Goal: Use online tool/utility: Use online tool/utility

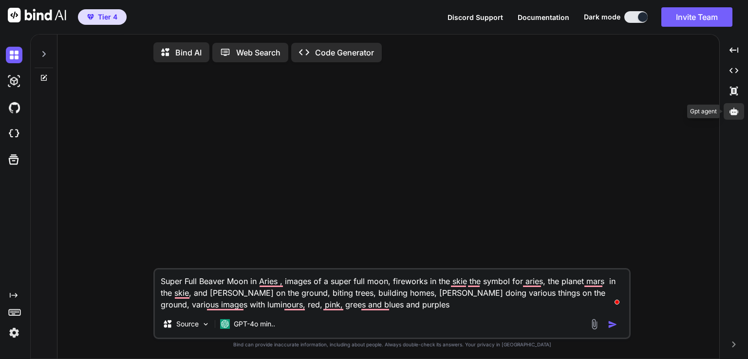
click at [737, 117] on div at bounding box center [733, 111] width 20 height 17
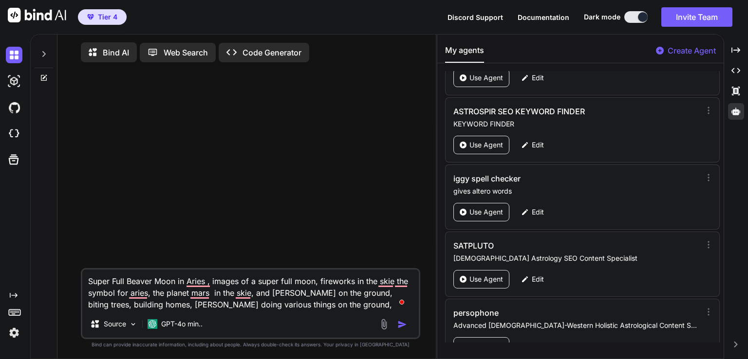
scroll to position [820, 0]
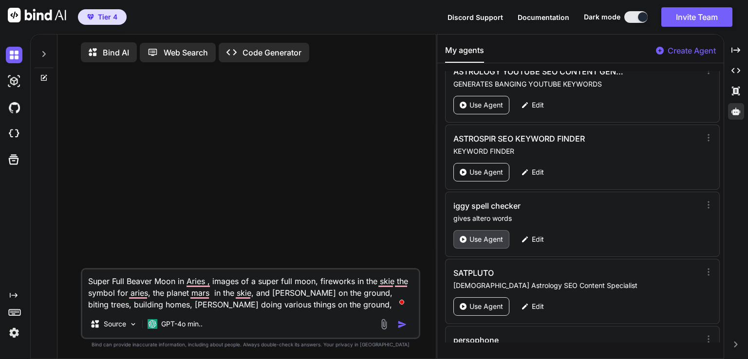
click at [486, 235] on p "Use Agent" at bounding box center [486, 240] width 34 height 10
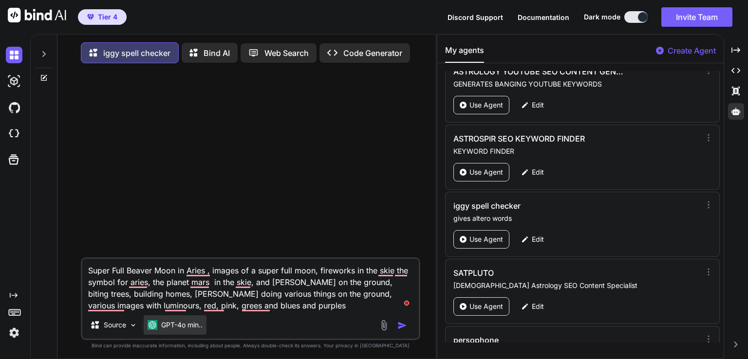
click at [168, 333] on div "GPT-4o min.." at bounding box center [175, 324] width 63 height 19
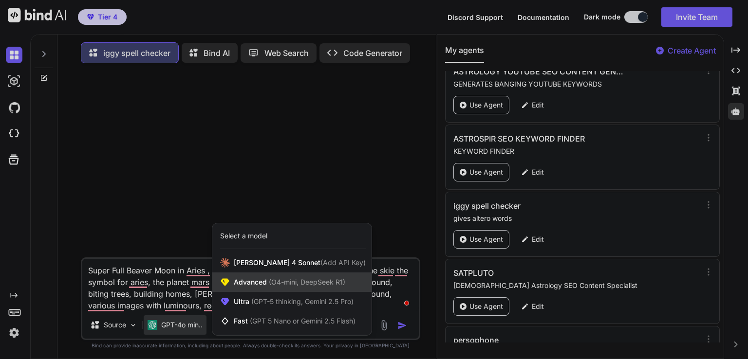
click at [261, 280] on span "Advanced (O4-mini, DeepSeek R1)" at bounding box center [289, 282] width 111 height 10
type textarea "x"
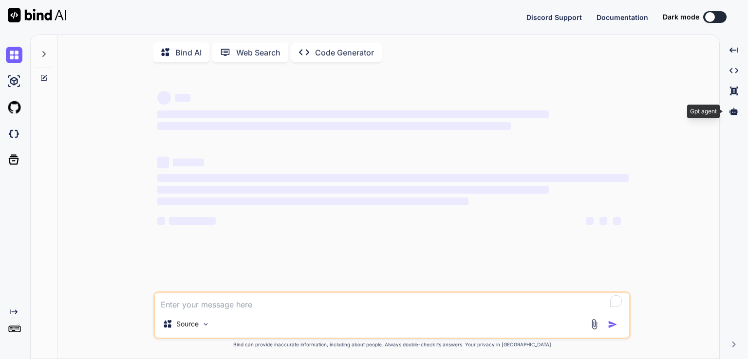
click at [730, 111] on icon at bounding box center [733, 111] width 9 height 7
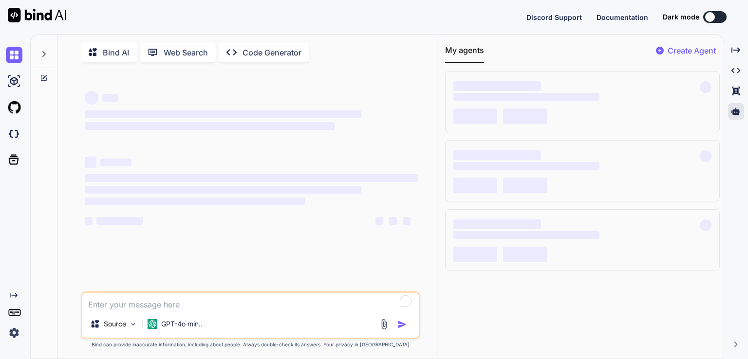
click at [718, 14] on button at bounding box center [714, 17] width 23 height 12
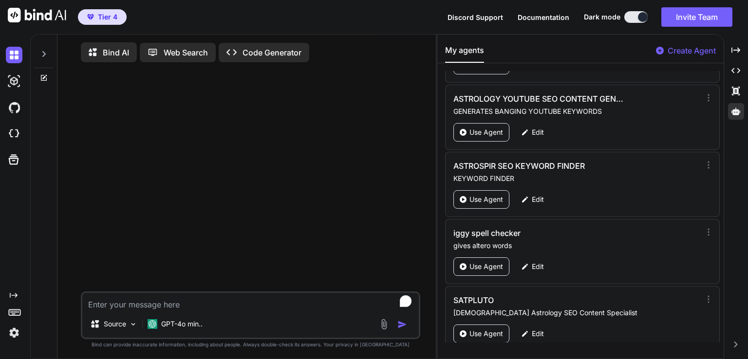
scroll to position [787, 0]
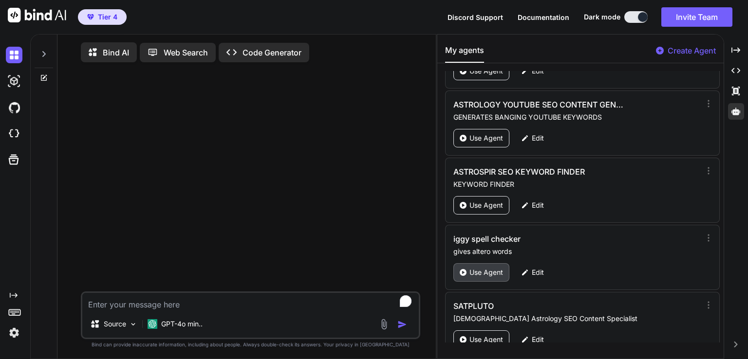
click at [471, 270] on p "Use Agent" at bounding box center [486, 273] width 34 height 10
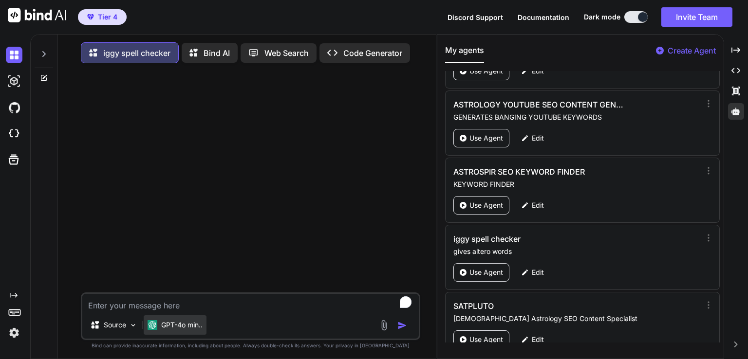
click at [171, 332] on div "GPT-4o min.." at bounding box center [175, 324] width 63 height 19
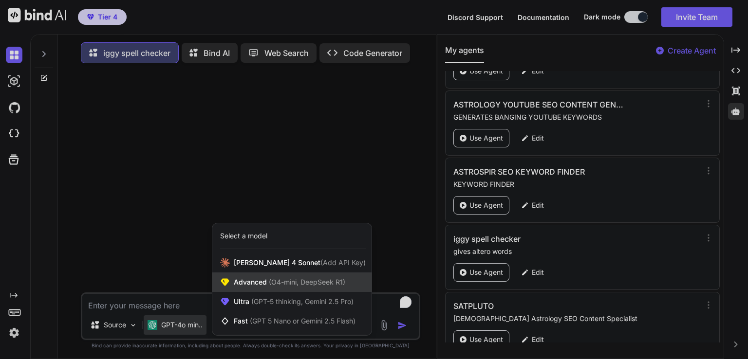
click at [272, 286] on span "(O4-mini, DeepSeek R1)" at bounding box center [306, 282] width 78 height 8
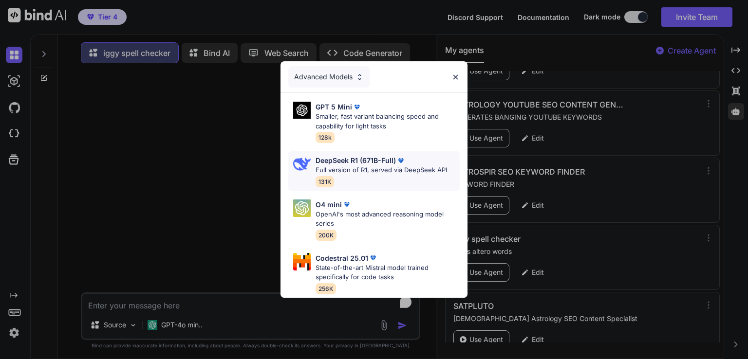
click at [381, 166] on p "Full version of R1, served via DeepSeek API" at bounding box center [380, 170] width 131 height 10
type textarea "x"
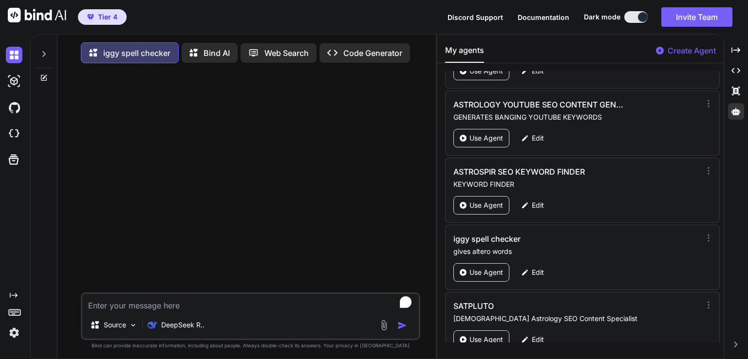
click at [166, 307] on textarea "To enrich screen reader interactions, please activate Accessibility in Grammarl…" at bounding box center [250, 303] width 336 height 18
paste textarea "Mercury transit in libra what happens ⚖️ Mercury Enters Libra: The Diplomatic M…"
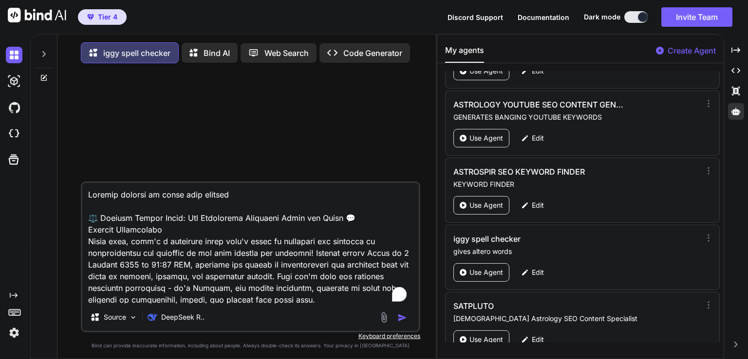
type textarea "Mercury transit in libra what happens ⚖️ Mercury Enters Libra: The Diplomatic M…"
type textarea "x"
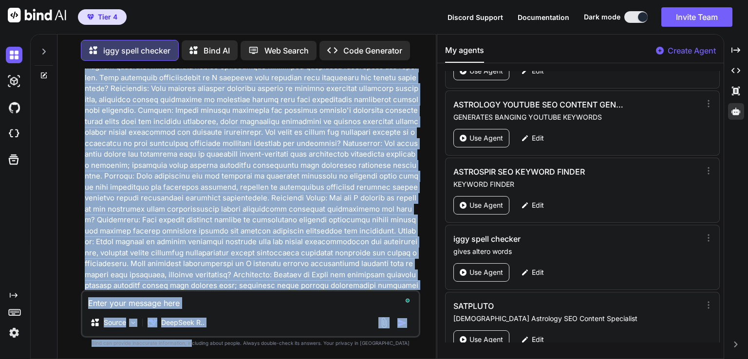
scroll to position [5598, 0]
drag, startPoint x: 203, startPoint y: 186, endPoint x: 212, endPoint y: 372, distance: 186.1
click at [212, 359] on html "Tier 4 Discord Support Documentation Dark mode Invite Team Created with Pixso. …" at bounding box center [374, 179] width 748 height 359
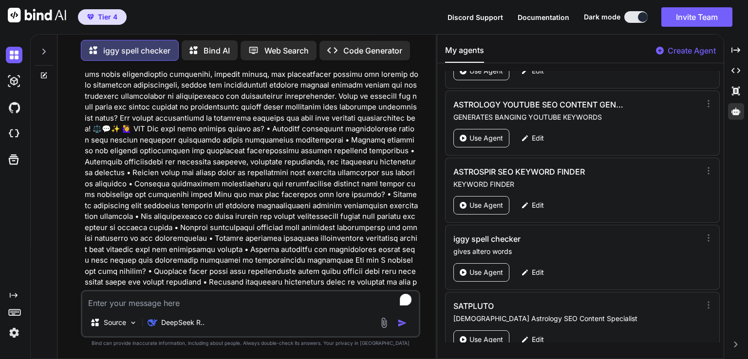
scroll to position [5563, 0]
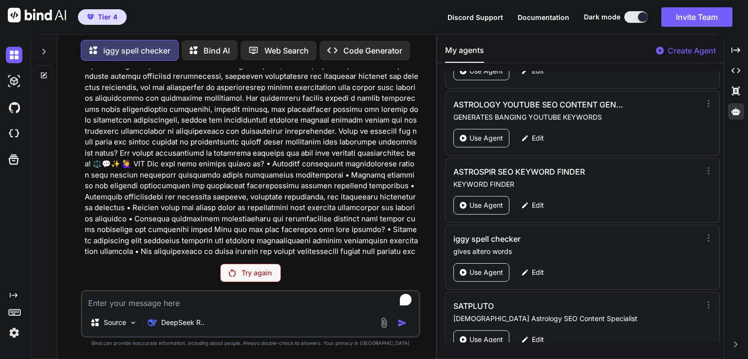
click at [259, 269] on div "Try again" at bounding box center [250, 273] width 61 height 18
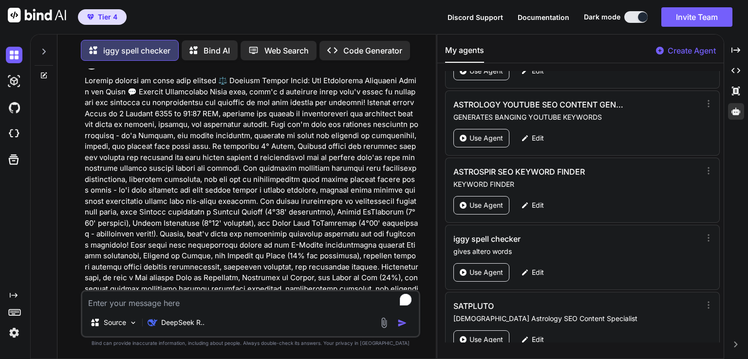
scroll to position [0, 0]
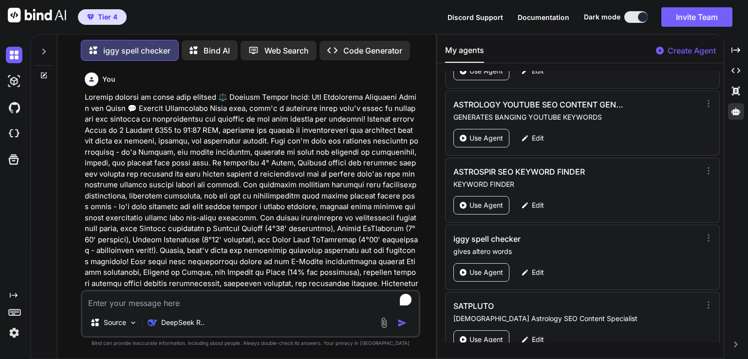
type textarea "x"
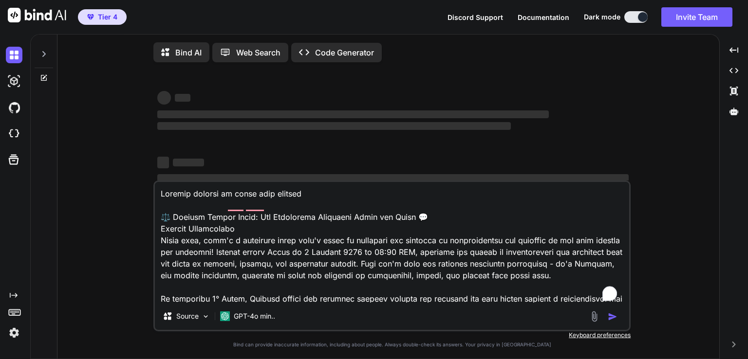
type textarea "x"
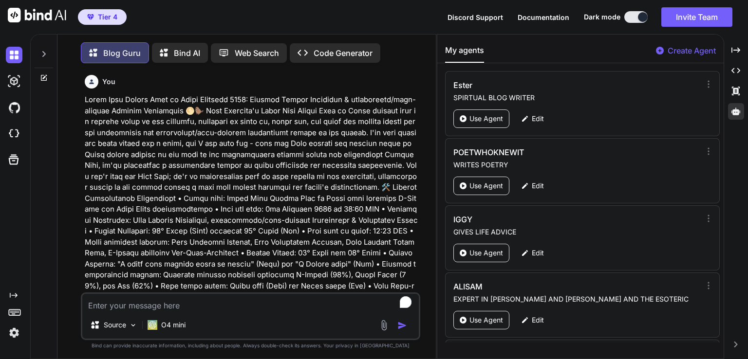
scroll to position [3207, 0]
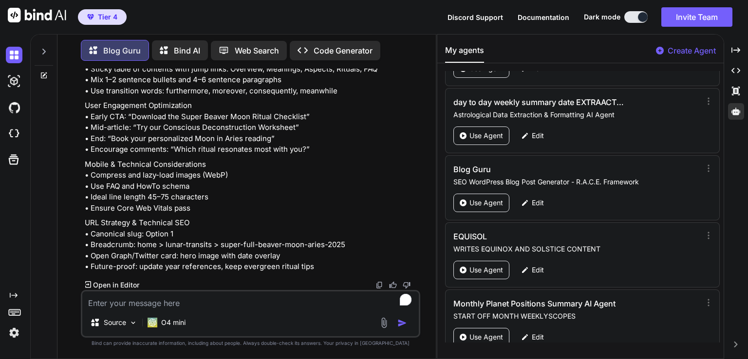
click at [107, 298] on textarea "To enrich screen reader interactions, please activate Accessibility in Grammarl…" at bounding box center [250, 301] width 336 height 18
paste textarea "Mercury transit in Libra what happens ⚖️ Mercury Enters Libra: The Diplomatic M…"
type textarea "Mercury transit in Libra what happens ⚖️ Mercury Enters Libra: The Diplomatic M…"
type textarea "x"
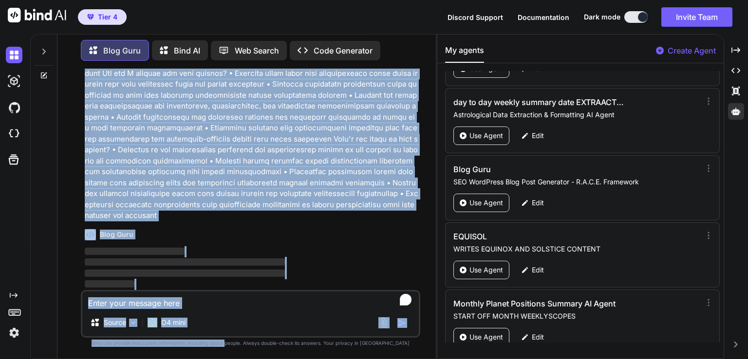
scroll to position [12457, 0]
drag, startPoint x: 177, startPoint y: 133, endPoint x: 267, endPoint y: 376, distance: 258.6
click at [267, 359] on html "Tier 4 Discord Support Documentation Dark mode Invite Team Created with Pixso. …" at bounding box center [374, 179] width 748 height 359
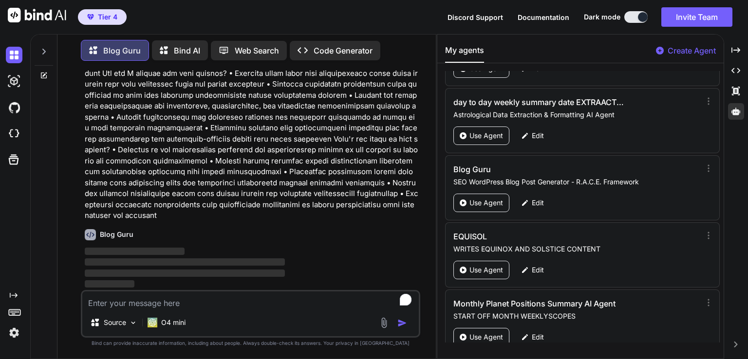
type textarea "x"
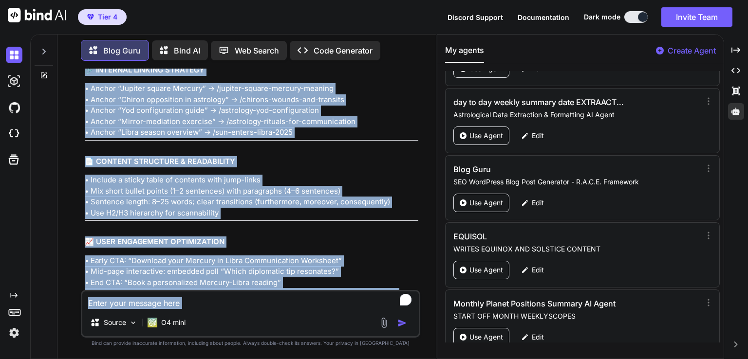
scroll to position [14542, 0]
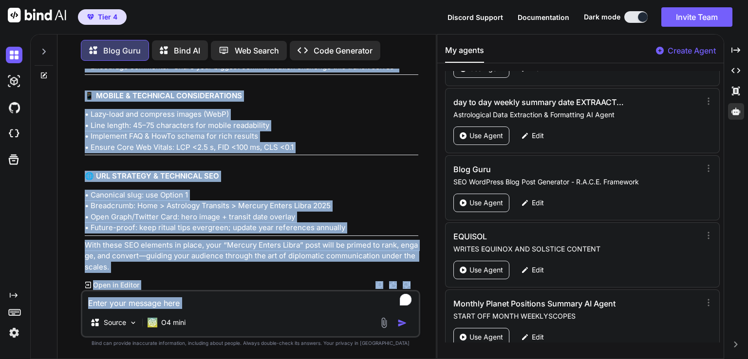
drag, startPoint x: 88, startPoint y: 254, endPoint x: 364, endPoint y: 226, distance: 277.9
copy div "🎯 KEYWORDS Primary Transit Keyword (exact transit name): Mercury Enters Libra S…"
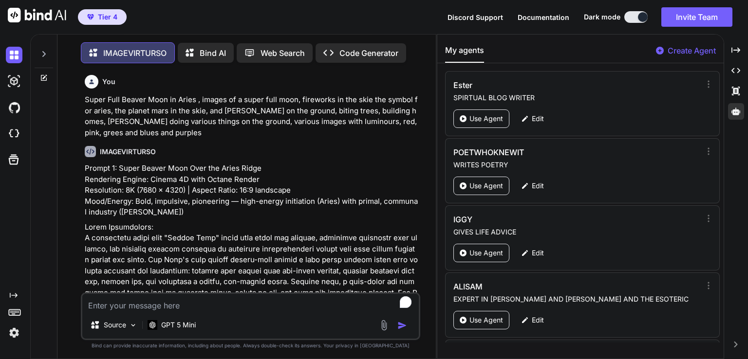
drag, startPoint x: 0, startPoint y: 0, endPoint x: 144, endPoint y: 302, distance: 334.2
click at [144, 302] on textarea "To enrich screen reader interactions, please activate Accessibility in Grammarl…" at bounding box center [250, 303] width 336 height 18
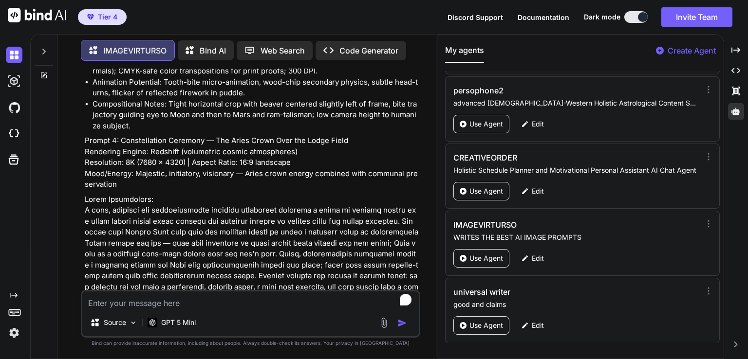
type textarea "T"
type textarea "x"
type textarea "TH"
type textarea "x"
type textarea "THE"
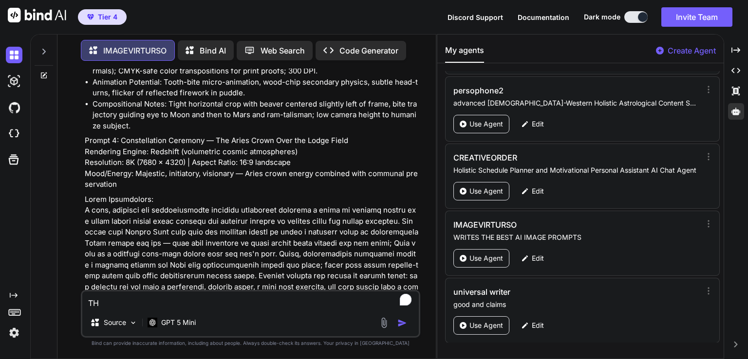
type textarea "x"
type textarea "THE"
type textarea "x"
type textarea "THE"
type textarea "x"
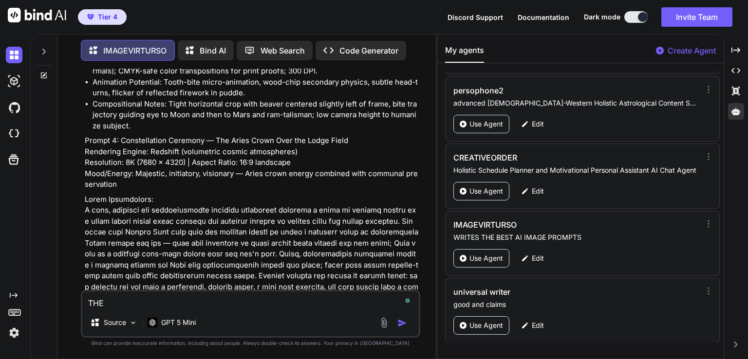
type textarea "TH"
type textarea "x"
type textarea "T"
type textarea "x"
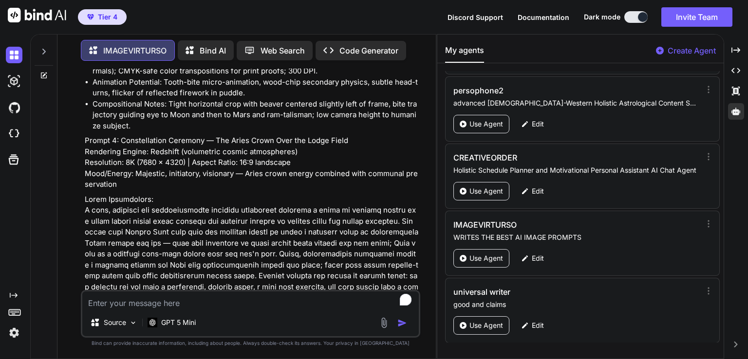
click at [362, 248] on p at bounding box center [251, 276] width 333 height 165
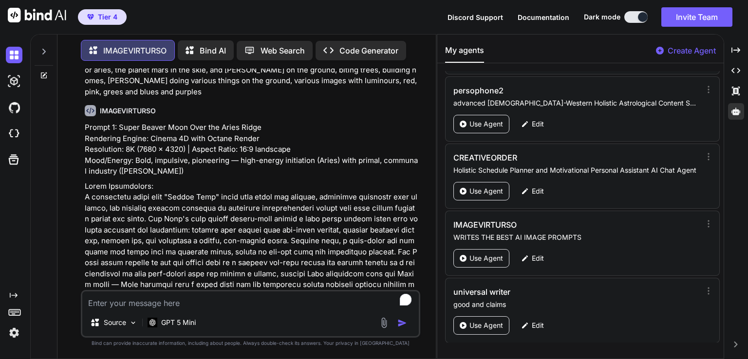
scroll to position [0, 0]
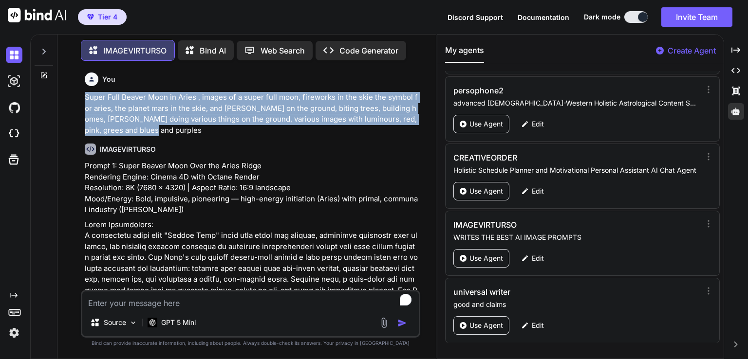
drag, startPoint x: 82, startPoint y: 97, endPoint x: 191, endPoint y: 134, distance: 115.1
click at [191, 134] on div "You Super Full Beaver Moon in Aries , images of a super full moon, fireworks in…" at bounding box center [251, 179] width 337 height 221
copy p "Super Full Beaver Moon in Aries , images of a super full moon, fireworks in the…"
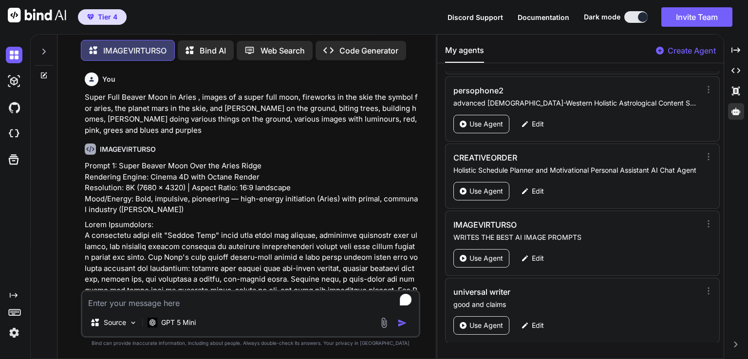
paste textarea "Super Full Beaver Moon in Aries , images of a super full moon, fireworks in the…"
type textarea "Super Full Beaver Moon in Aries , images of a super full moon, fireworks in the…"
type textarea "x"
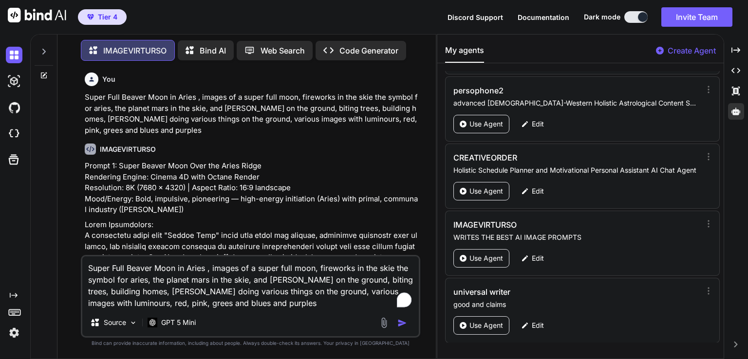
drag, startPoint x: 86, startPoint y: 270, endPoint x: 205, endPoint y: 269, distance: 119.7
click at [205, 269] on textarea "Super Full Beaver Moon in Aries , images of a super full moon, fireworks in the…" at bounding box center [250, 283] width 336 height 53
type textarea "m , images of a super full moon, fireworks in the skie the symbol for aries, th…"
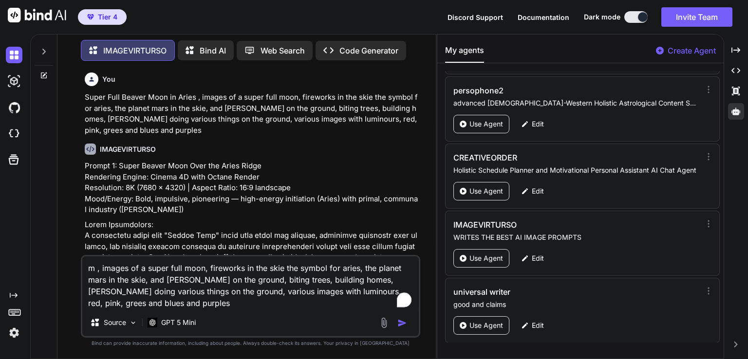
type textarea "x"
type textarea "me , images of a super full moon, fireworks in the skie the symbol for aries, t…"
type textarea "x"
type textarea "mer , images of a super full moon, fireworks in the skie the symbol for aries, …"
type textarea "x"
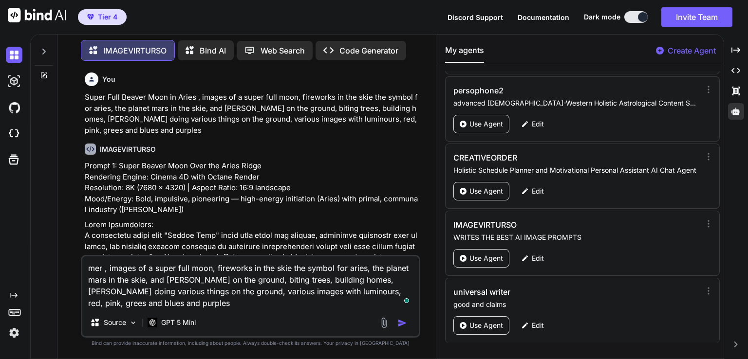
type textarea "merc , images of a super full moon, fireworks in the skie the symbol for aries,…"
type textarea "x"
type textarea "mercu , images of a super full moon, fireworks in the skie the symbol for aries…"
type textarea "x"
type textarea "mercur , images of a super full moon, fireworks in the skie the symbol for arie…"
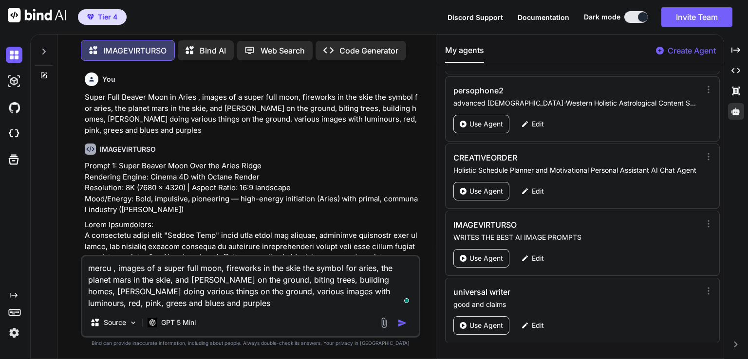
type textarea "x"
type textarea "mercury , images of a super full moon, fireworks in the skie the symbol for ari…"
type textarea "x"
type textarea "mercury , images of a super full moon, fireworks in the skie the symbol for ari…"
type textarea "x"
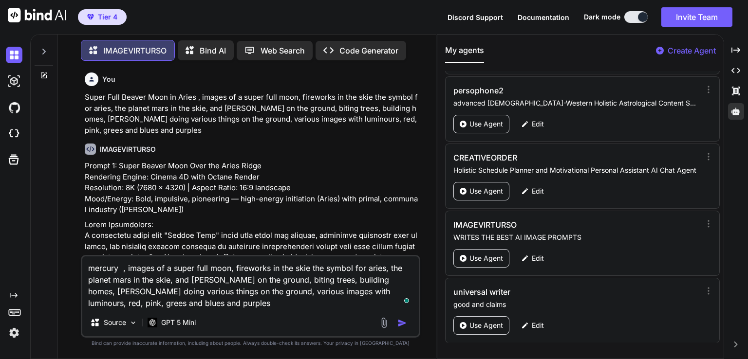
type textarea "mercury t , images of a super full moon, fireworks in the skie the symbol for a…"
type textarea "x"
type textarea "mercury tr , images of a super full moon, fireworks in the skie the symbol for …"
type textarea "x"
type textarea "mercury tra , images of a super full moon, fireworks in the skie the symbol for…"
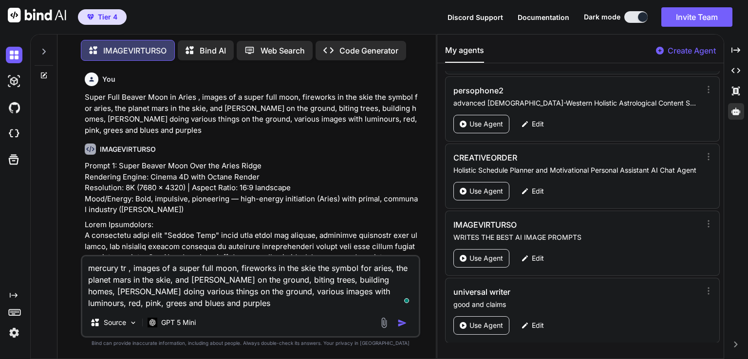
type textarea "x"
type textarea "mercury tran , images of a super full moon, fireworks in the skie the symbol fo…"
type textarea "x"
type textarea "mercury trans , images of a super full moon, fireworks in the skie the symbol f…"
type textarea "x"
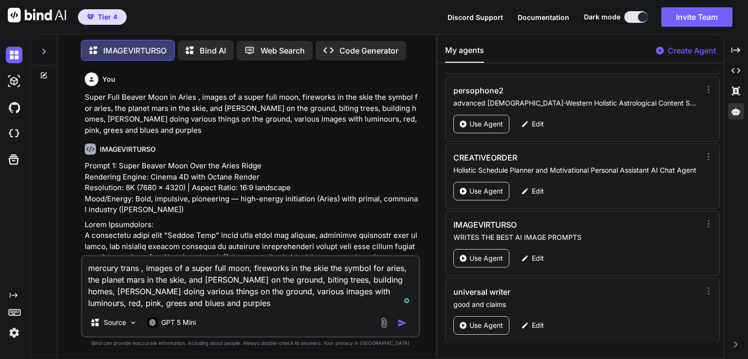
type textarea "mercury transi , images of a super full moon, fireworks in the skie the symbol …"
type textarea "x"
type textarea "mercury transit , images of a super full moon, fireworks in the skie the symbol…"
type textarea "x"
type textarea "mercury transiti , images of a super full moon, fireworks in the skie the symbo…"
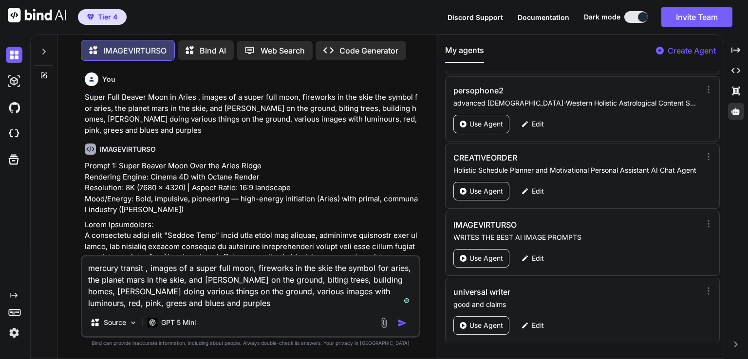
type textarea "x"
type textarea "mercury transiti , images of a super full moon, fireworks in the skie the symbo…"
type textarea "x"
type textarea "mercury transiti i , images of a super full moon, fireworks in the skie the sym…"
type textarea "x"
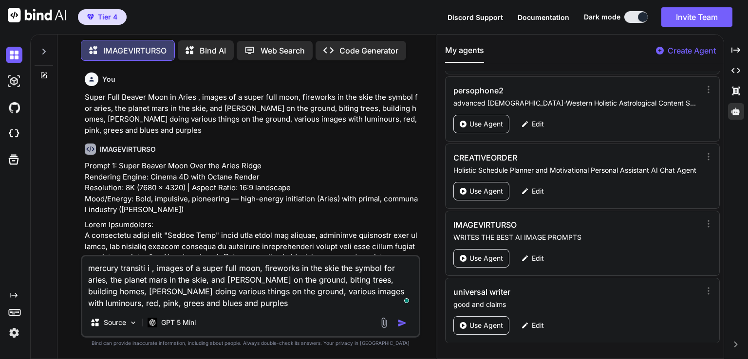
type textarea "mercury transiti in , images of a super full moon, fireworks in the skie the sy…"
type textarea "x"
type textarea "mercury transiti in , images of a super full moon, fireworks in the skie the sy…"
type textarea "x"
type textarea "mercury transiti in l , images of a super full moon, fireworks in the skie the …"
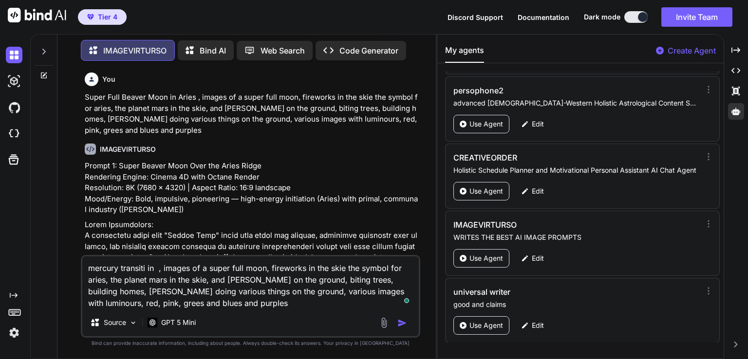
type textarea "x"
type textarea "mercury transiti in li , images of a super full moon, fireworks in the skie the…"
type textarea "x"
type textarea "mercury transiti in lib , images of a super full moon, fireworks in the skie th…"
type textarea "x"
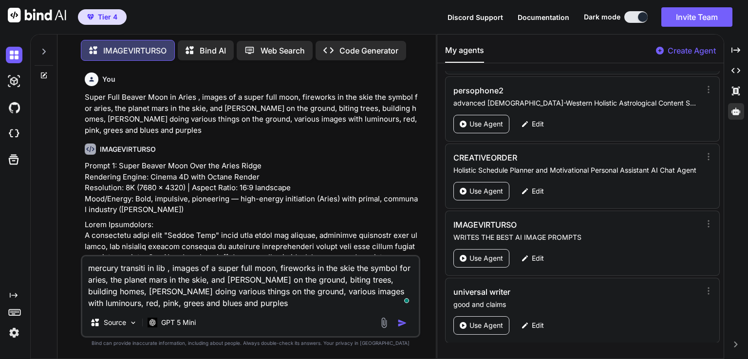
type textarea "mercury transiti in libr , images of a super full moon, fireworks in the skie t…"
type textarea "x"
type textarea "mercury transiti in libra , images of a super full moon, fireworks in the skie …"
type textarea "x"
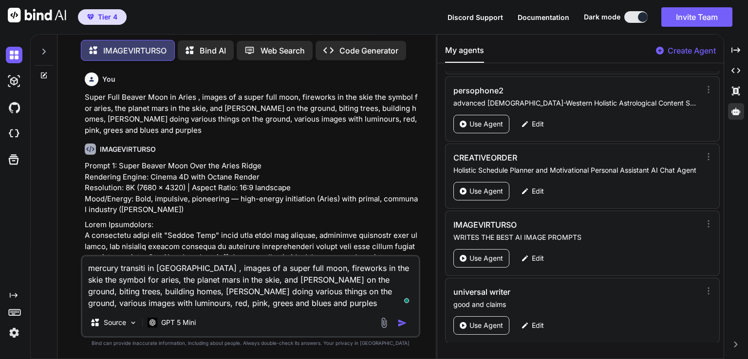
drag, startPoint x: 224, startPoint y: 269, endPoint x: 281, endPoint y: 268, distance: 57.0
click at [281, 268] on textarea "mercury transiti in libra , images of a super full moon, fireworks in the skie …" at bounding box center [250, 283] width 336 height 53
type textarea "mercury transiti in libra , images of a t, fireworks in the skie the symbol for…"
type textarea "x"
type textarea "mercury transiti in libra , images of a th, fireworks in the skie the symbol fo…"
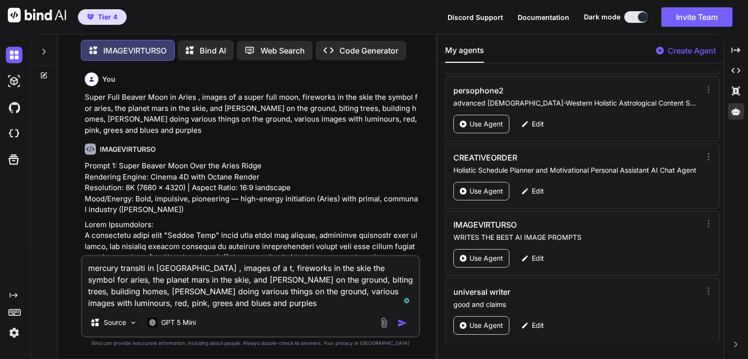
type textarea "x"
type textarea "mercury transiti in libra , images of a the, fireworks in the skie the symbol f…"
type textarea "x"
type textarea "mercury transiti in libra , images of a the , fireworks in the skie the symbol …"
type textarea "x"
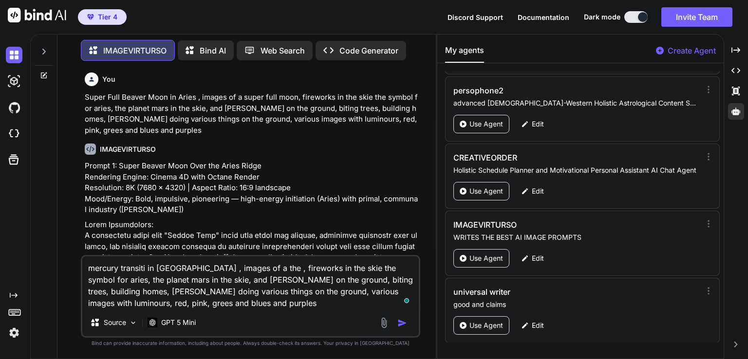
type textarea "mercury transiti in libra , images of a the p, fireworks in the skie the symbol…"
type textarea "x"
type textarea "mercury transiti in libra , images of a the pl, fireworks in the skie the symbo…"
type textarea "x"
type textarea "mercury transiti in libra , images of a the pla, fireworks in the skie the symb…"
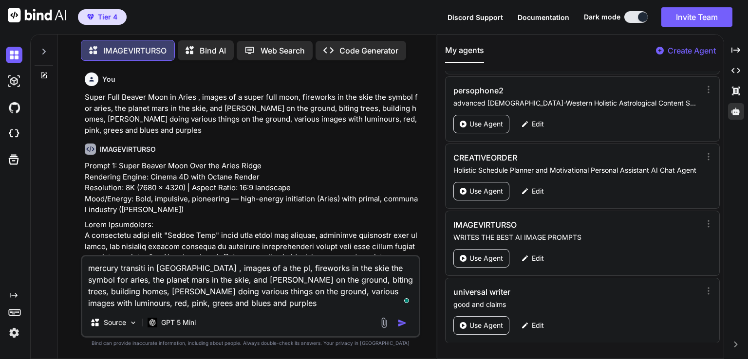
type textarea "x"
type textarea "mercury transiti in libra , images of a the plan, fireworks in the skie the sym…"
type textarea "x"
type textarea "mercury transiti in libra , images of a the plane, fireworks in the skie the sy…"
type textarea "x"
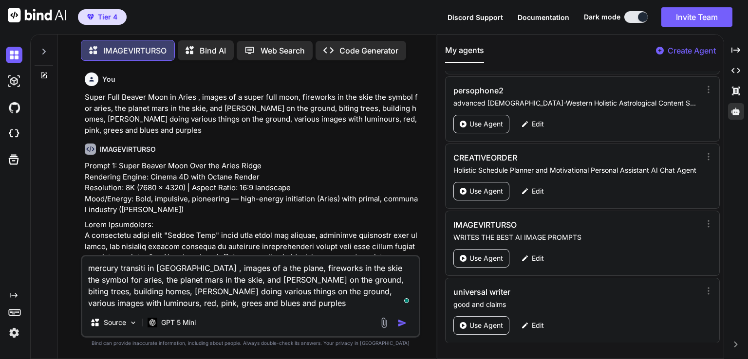
type textarea "mercury transiti in libra , images of a the planet, fireworks in the skie the s…"
type textarea "x"
type textarea "mercury transiti in libra , images of a the planet , fireworks in the skie the …"
type textarea "x"
type textarea "mercury transiti in libra , images of a the planet m, fireworks in the skie the…"
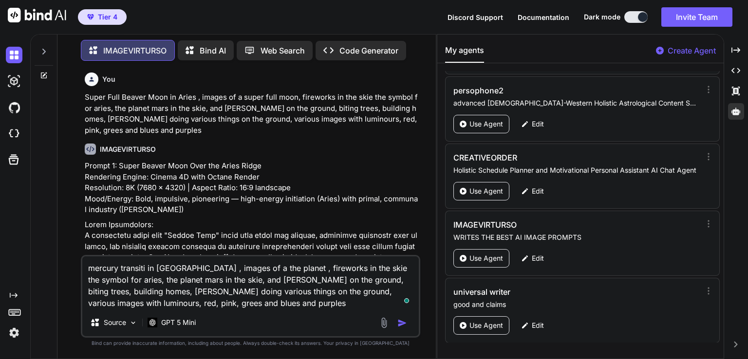
type textarea "x"
type textarea "mercury transiti in libra , images of a the planet me, fireworks in the skie th…"
type textarea "x"
type textarea "mercury transiti in libra , images of a the planet mer, fireworks in the skie t…"
type textarea "x"
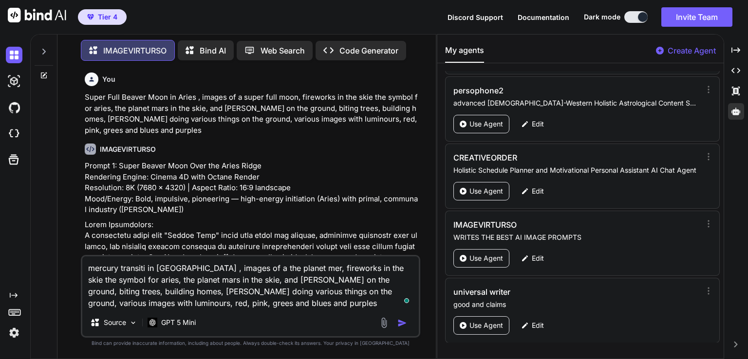
type textarea "mercury transiti in libra , images of a the planet merc, fireworks in the skie …"
type textarea "x"
type textarea "mercury transiti in libra , images of a the planet mercu, fireworks in the skie…"
type textarea "x"
type textarea "mercury transiti in libra , images of a the planet mercur, fireworks in the ski…"
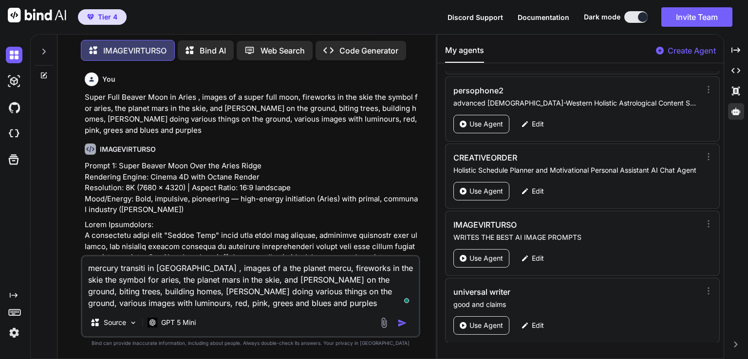
type textarea "x"
type textarea "mercury transiti in libra , images of a the planet mercury, fireworks in the sk…"
type textarea "x"
type textarea "mercury transiti in libra , images of a the planet mercury , fireworks in the s…"
type textarea "x"
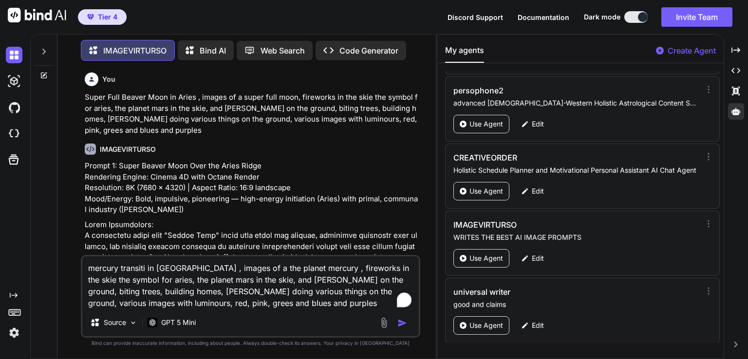
drag, startPoint x: 127, startPoint y: 280, endPoint x: 146, endPoint y: 281, distance: 19.0
click at [146, 281] on textarea "mercury transiti in libra , images of a the planet mercury , fireworks in the s…" at bounding box center [250, 283] width 336 height 53
type textarea "mercury transiti in libra , images of a the planet mercury , fireworks in the s…"
type textarea "x"
type textarea "mercury transiti in libra , images of a the planet mercury , fireworks in the s…"
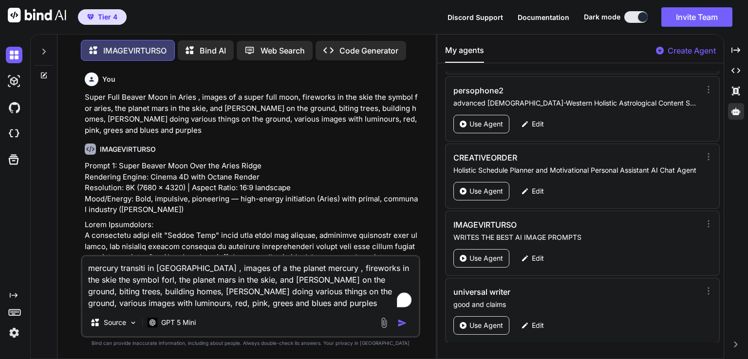
type textarea "x"
type textarea "mercury transiti in libra , images of a the planet mercury , fireworks in the s…"
type textarea "x"
type textarea "mercury transiti in libra , images of a the planet mercury , fireworks in the s…"
type textarea "x"
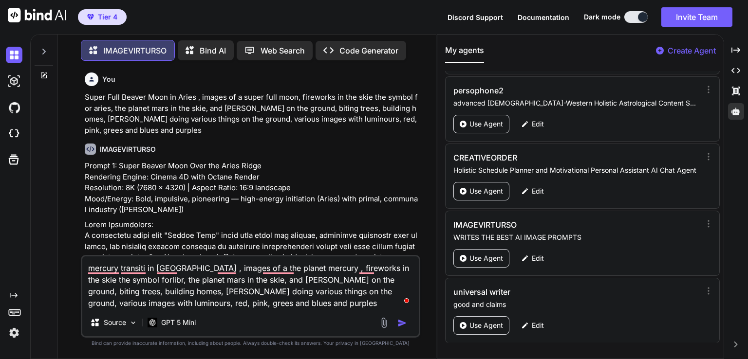
type textarea "mercury transiti in libra , images of a the planet mercury , fireworks in the s…"
type textarea "x"
type textarea "mercury transiti in libra , images of a the planet mercury , fireworks in the s…"
type textarea "x"
click at [126, 279] on textarea "mercury transiti in libra , images of a the planet mercury , fireworks in the s…" at bounding box center [250, 283] width 336 height 53
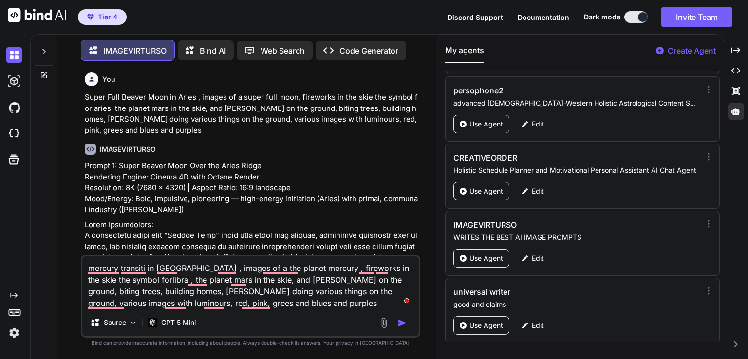
type textarea "mercury transiti in libra , images of a the planet mercury , fireworks in the s…"
type textarea "x"
click at [261, 267] on textarea "mercury transiti in libra , images of a the planet mercury , fireworks in the s…" at bounding box center [250, 283] width 336 height 53
type textarea "mercury transiti in libra , images of a the planets mercury , fireworks in the …"
type textarea "x"
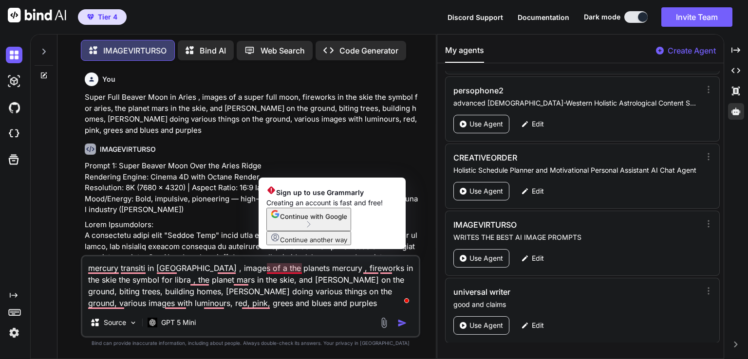
click at [297, 268] on textarea "mercury transiti in libra , images of a the planets mercury , fireworks in the …" at bounding box center [250, 283] width 336 height 53
type textarea "mercury transiti in libra , images of a the planets mercury , fireworks in the …"
type textarea "x"
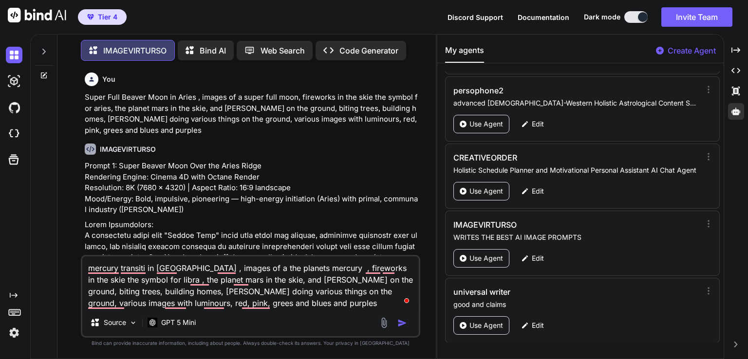
type textarea "mercury transiti in libra , images of a the planets mercury a , fireworks in th…"
type textarea "x"
type textarea "mercury transiti in libra , images of a the planets mercury an , fireworks in t…"
type textarea "x"
type textarea "mercury transiti in libra , images of a the planets mercury and , fireworks in …"
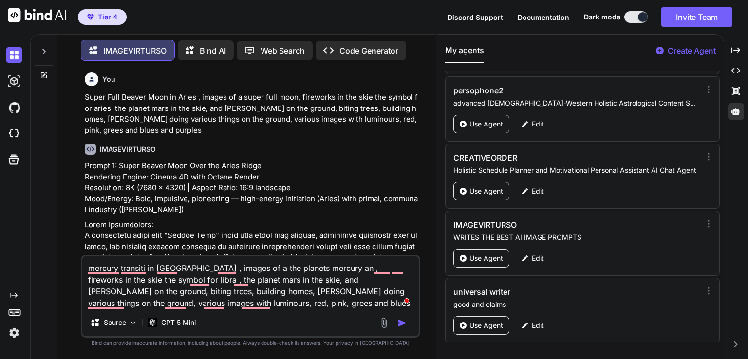
type textarea "x"
type textarea "mercury transiti in libra , images of a the planets mercury and , fireworks in …"
type textarea "x"
type textarea "mercury transiti in libra , images of a the planets mercury and v , fireworks i…"
type textarea "x"
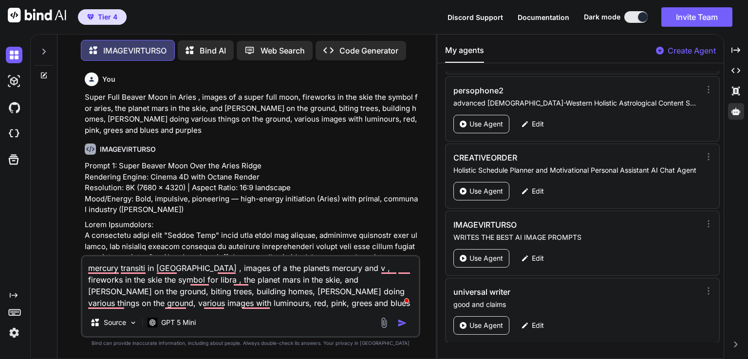
type textarea "mercury transiti in libra , images of a the planets mercury and ve , fireworks …"
type textarea "x"
type textarea "mercury transiti in libra , images of a the planets mercury and ven , fireworks…"
type textarea "x"
type textarea "mercury transiti in libra , images of a the planets mercury and venu , firework…"
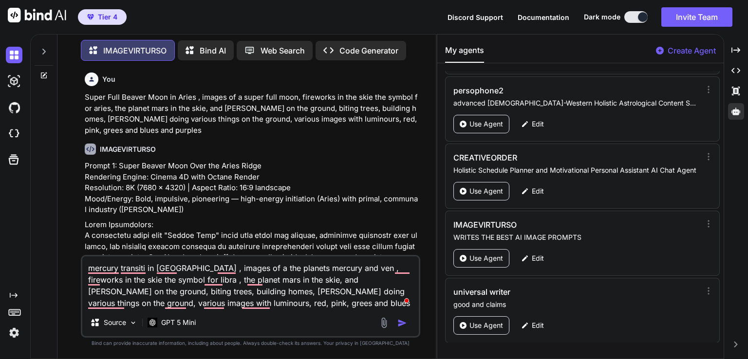
type textarea "x"
type textarea "mercury transiti in libra , images of a the planets mercury and venus , firewor…"
type textarea "x"
type textarea "mercury transiti in libra , images of a the planets mercury and venus , firewor…"
type textarea "x"
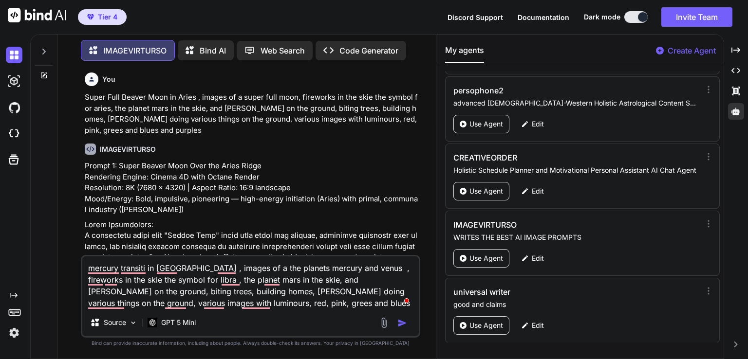
type textarea "mercury transiti in libra , images of a the planets mercury and venus i , firew…"
type textarea "x"
type textarea "mercury transiti in libra , images of a the planets mercury and venus in , fire…"
type textarea "x"
type textarea "mercury transiti in libra , images of a the planets mercury and venus in , fire…"
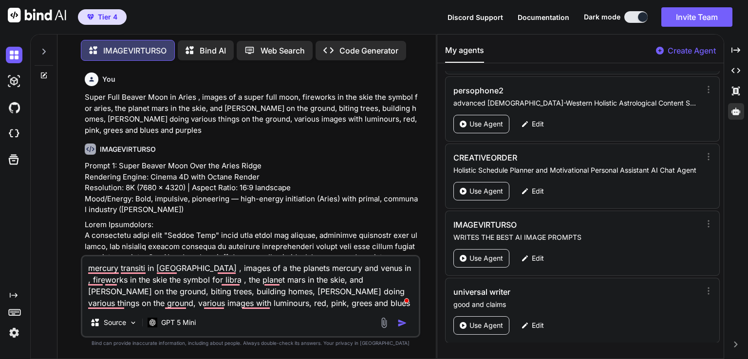
type textarea "x"
type textarea "mercury transiti in libra , images of a the planets mercury and venus in t , fi…"
type textarea "x"
type textarea "mercury transiti in libra , images of a the planets mercury and venus in th , f…"
type textarea "x"
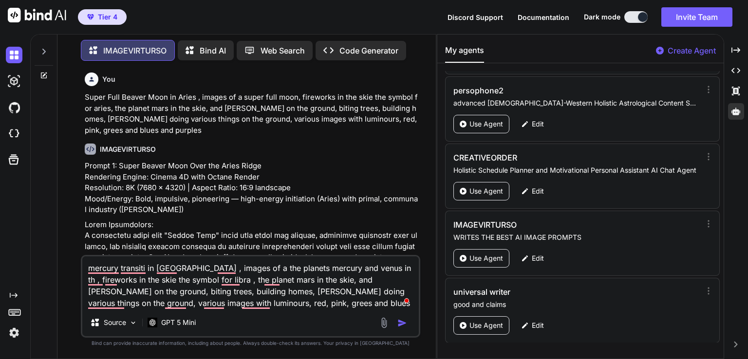
type textarea "mercury transiti in libra , images of a the planets mercury and venus in the , …"
type textarea "x"
type textarea "mercury transiti in libra , images of a the planets mercury and venus in the , …"
type textarea "x"
type textarea "mercury transiti in libra , images of a the planets mercury and venus in the n …"
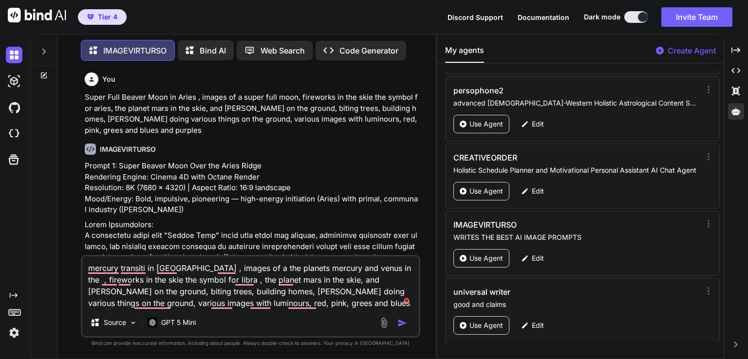
type textarea "x"
type textarea "mercury transiti in libra , images of a the planets mercury and venus in the ni…"
type textarea "x"
type textarea "mercury transiti in libra , images of a the planets mercury and venus in the ni…"
type textarea "x"
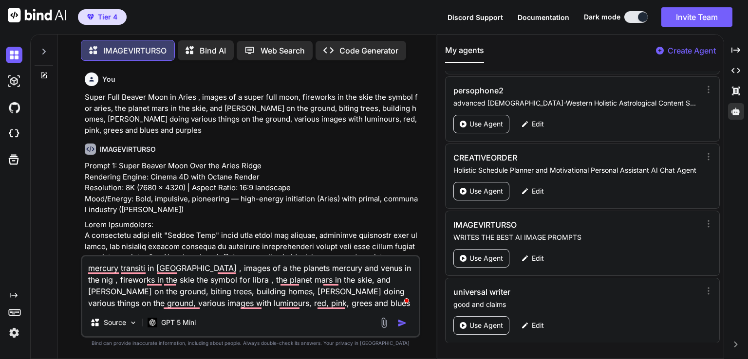
type textarea "mercury transiti in libra , images of a the planets mercury and venus in the ni…"
type textarea "x"
type textarea "mercury transiti in libra , images of a the planets mercury and venus in the ni…"
type textarea "x"
type textarea "mercury transiti in libra , images of a the planets mercury and venus in the ni…"
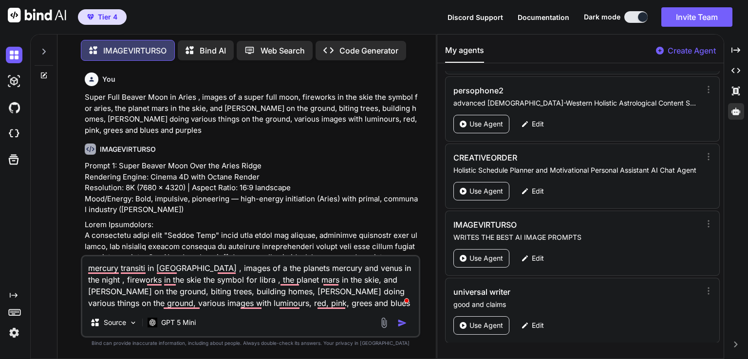
type textarea "x"
type textarea "mercury transiti in libra , images of a the planets mercury and venus in the ni…"
type textarea "x"
type textarea "mercury transiti in libra , images of a the planets mercury and venus in the ni…"
type textarea "x"
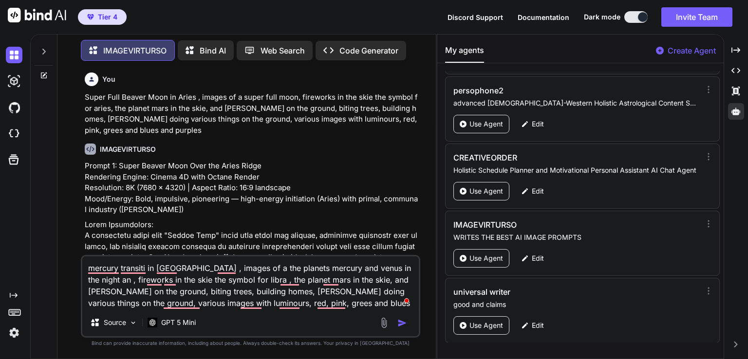
type textarea "mercury transiti in libra , images of a the planets mercury and venus in the ni…"
type textarea "x"
type textarea "mercury transiti in libra , images of a the planets mercury and venus in the ni…"
type textarea "x"
type textarea "mercury transiti in libra , images of a the planets mercury and venus in the ni…"
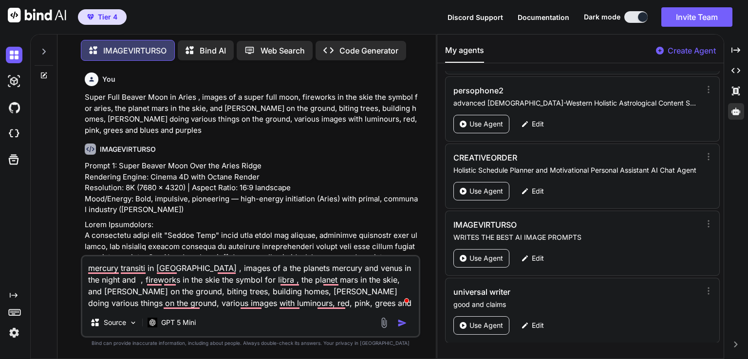
type textarea "x"
type textarea "mercury transiti in libra , images of a the planets mercury and venus in the ni…"
type textarea "x"
type textarea "mercury transiti in libra , images of a the planets mercury and venus in the ni…"
type textarea "x"
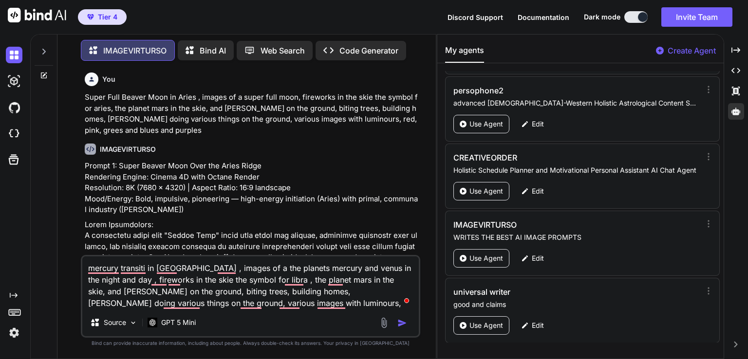
type textarea "mercury transiti in libra , images of a the planets mercury and venus in the ni…"
type textarea "x"
type textarea "mercury transiti in libra , images of a the planets mercury and venus in the ni…"
type textarea "x"
type textarea "mercury transiti in libra , images of a the planets mercury and venus in the ni…"
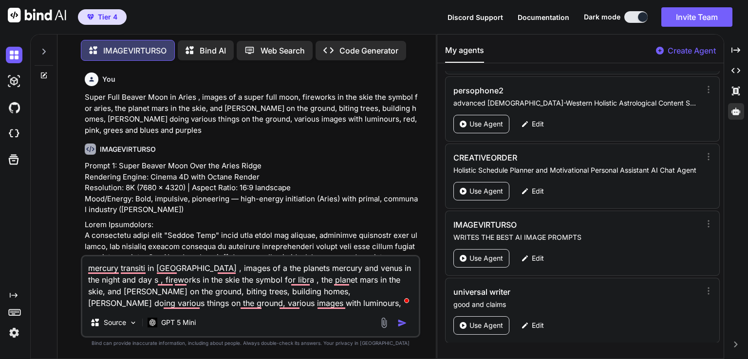
type textarea "x"
type textarea "mercury transiti in libra , images of a the planets mercury and venus in the ni…"
type textarea "x"
type textarea "mercury transiti in libra , images of a the planets mercury and venus in the ni…"
type textarea "x"
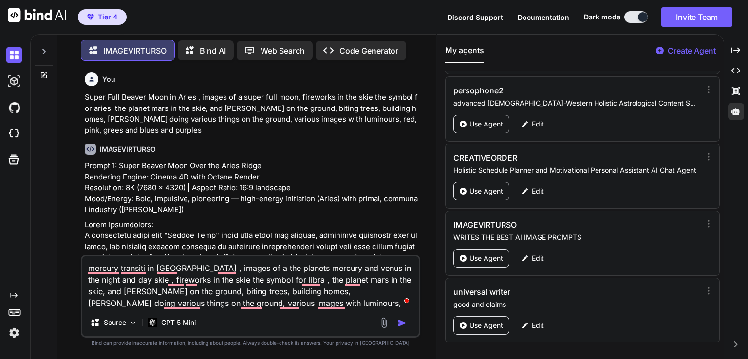
type textarea "mercury transiti in libra , images of a the planets mercury and venus in the ni…"
type textarea "x"
type textarea "mercury transiti in libra , images of a the planets mercury and venus in the ni…"
type textarea "x"
type textarea "mercury transiti in libra , images of a the planets mercury and venus in the ni…"
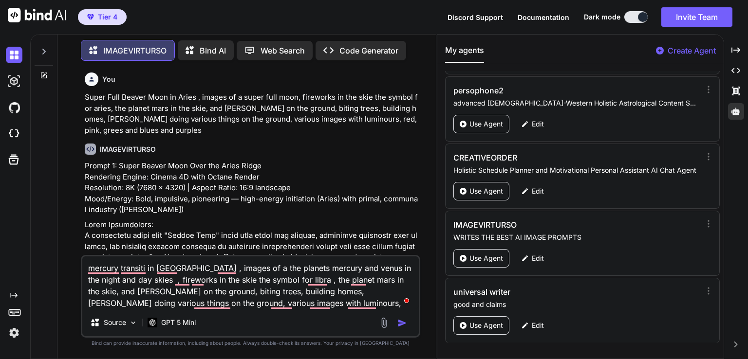
type textarea "x"
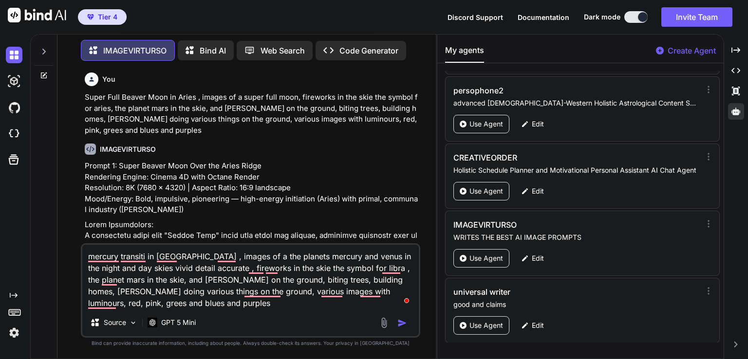
drag, startPoint x: 191, startPoint y: 266, endPoint x: 279, endPoint y: 269, distance: 88.7
click at [279, 269] on textarea "mercury transiti in libra , images of a the planets mercury and venus in the ni…" at bounding box center [250, 277] width 336 height 64
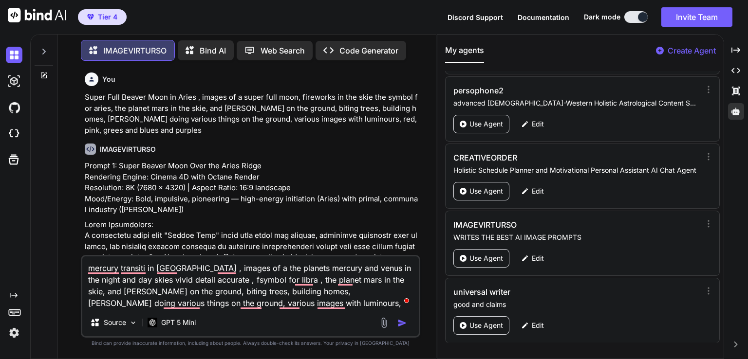
drag, startPoint x: 260, startPoint y: 277, endPoint x: 403, endPoint y: 282, distance: 142.7
click at [403, 282] on textarea "mercury transiti in libra , images of a the planets mercury and venus in the ni…" at bounding box center [250, 283] width 336 height 53
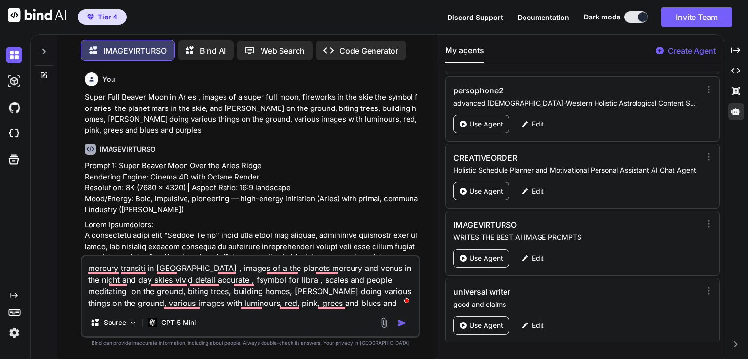
drag, startPoint x: 125, startPoint y: 291, endPoint x: 163, endPoint y: 306, distance: 40.9
click at [163, 306] on textarea "mercury transiti in libra , images of a the planets mercury and venus in the ni…" at bounding box center [250, 283] width 336 height 53
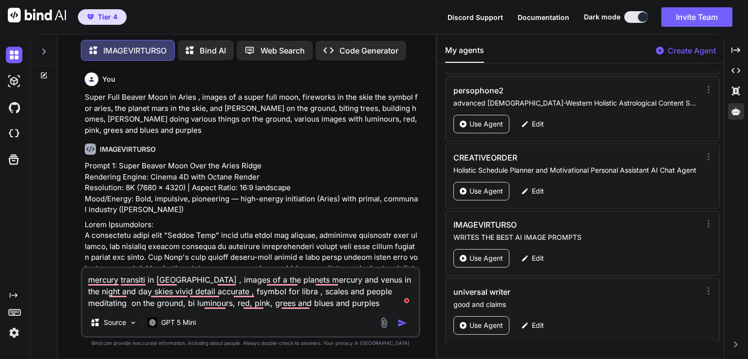
drag, startPoint x: 122, startPoint y: 304, endPoint x: 131, endPoint y: 306, distance: 9.0
click at [131, 306] on textarea "mercury transiti in libra , images of a the planets mercury and venus in the ni…" at bounding box center [250, 288] width 336 height 41
click at [315, 312] on div "mercury transiti in libra , images of a the planets mercury and venus in the ni…" at bounding box center [250, 302] width 339 height 71
click at [315, 307] on textarea "mercury transiti in libra , images of a the planets mercury and venus in the ni…" at bounding box center [250, 288] width 336 height 41
click at [173, 306] on textarea "mercury transiti in libra , images of a the planets mercury and venus in the ni…" at bounding box center [250, 288] width 336 height 41
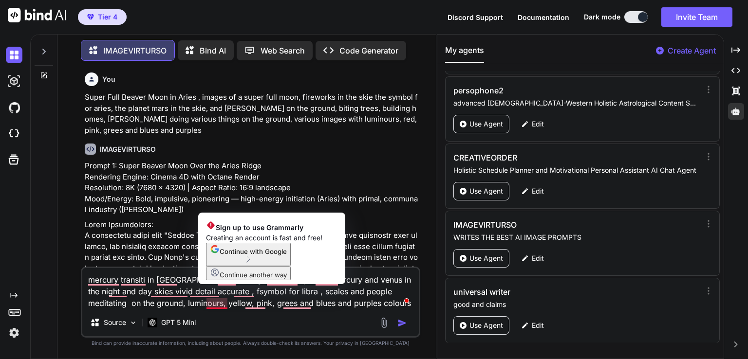
click at [224, 304] on textarea "mercury transiti in libra , images of a the planets mercury and venus in the ni…" at bounding box center [250, 288] width 336 height 41
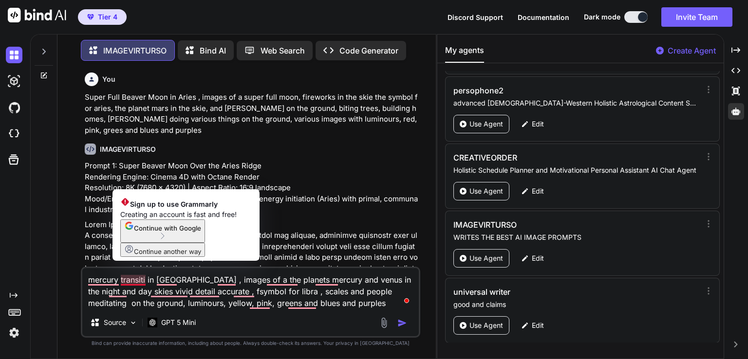
click at [147, 284] on textarea "mercury transiti in libra , images of a the planets mercury and venus in the ni…" at bounding box center [250, 288] width 336 height 41
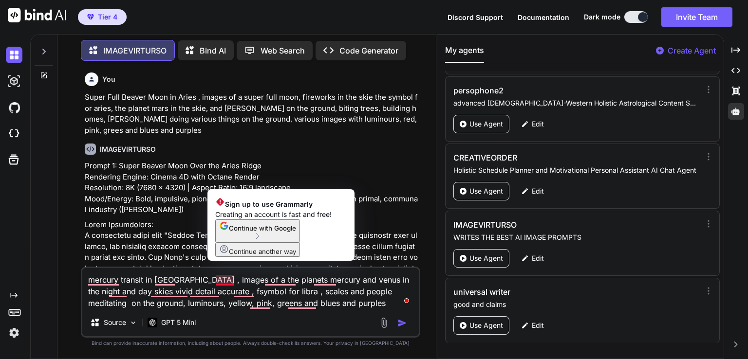
click at [221, 280] on textarea "mercury transit in libra , images of a the planets mercury and venus in the nig…" at bounding box center [250, 288] width 336 height 41
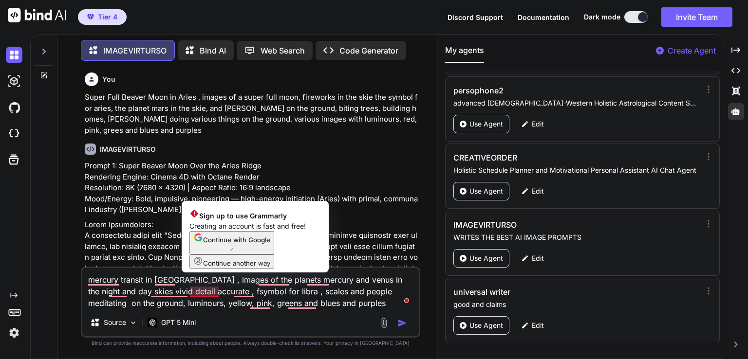
click at [193, 290] on textarea "mercury transit in libra , images of the planets mercury and venus in the night…" at bounding box center [250, 288] width 336 height 41
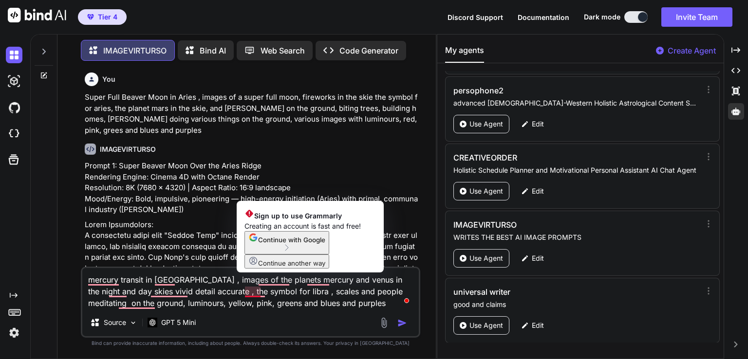
click at [260, 294] on textarea "mercury transit in libra , images of the planets mercury and venus in the night…" at bounding box center [250, 288] width 336 height 41
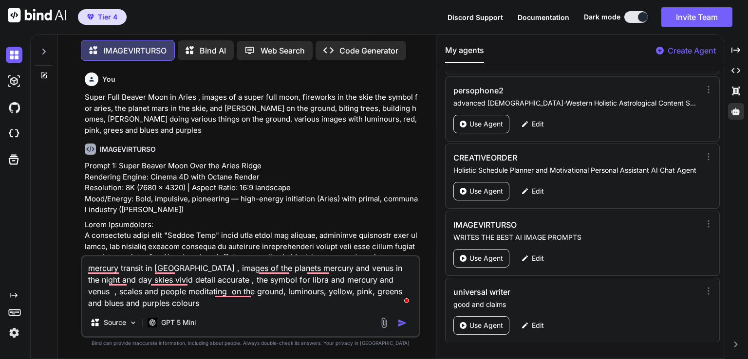
click at [401, 324] on img "button" at bounding box center [402, 323] width 10 height 10
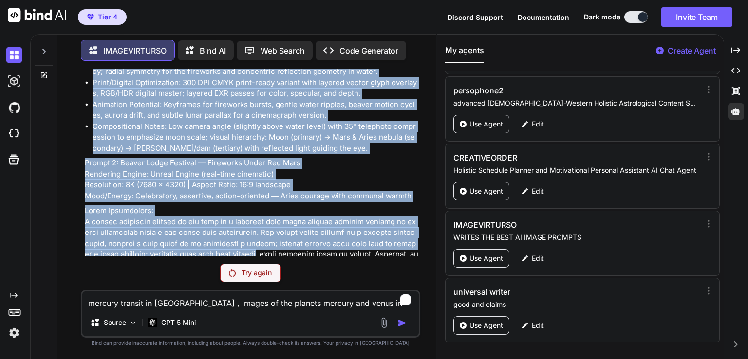
scroll to position [606, 0]
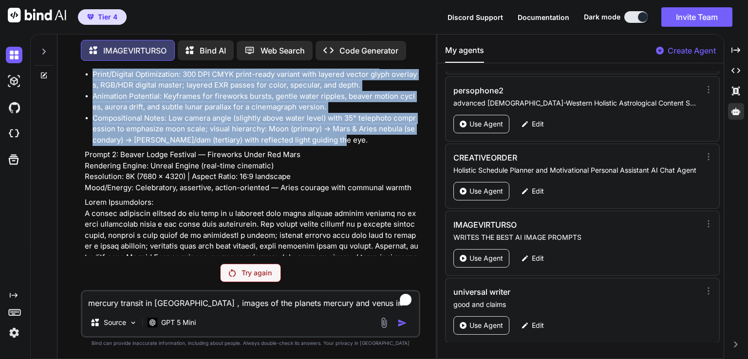
drag, startPoint x: 85, startPoint y: 97, endPoint x: 347, endPoint y: 131, distance: 264.1
copy div "Prompt 1: Super Beaver Moon Over the Aries Ridge Rendering Engine: Cinema 4D wi…"
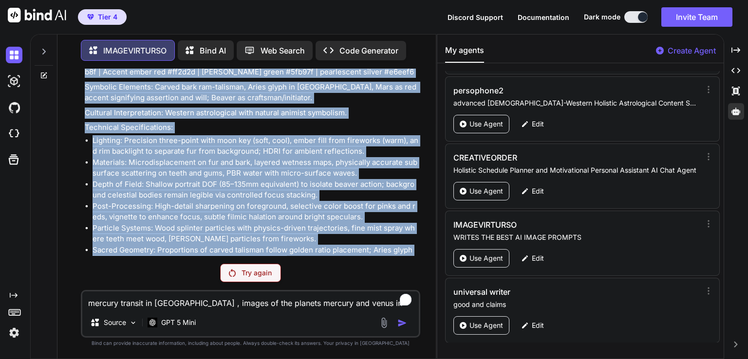
scroll to position [1533, 0]
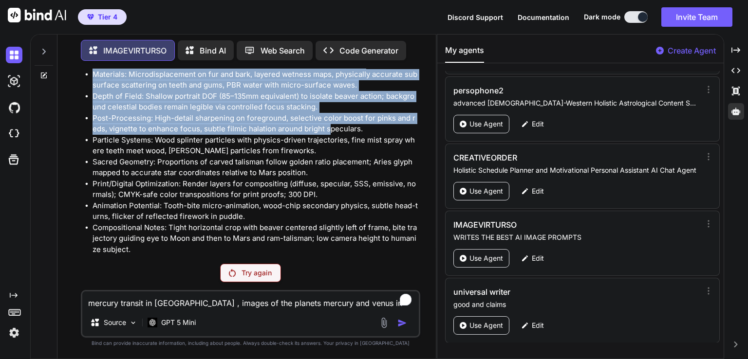
drag, startPoint x: 85, startPoint y: 142, endPoint x: 325, endPoint y: 117, distance: 241.8
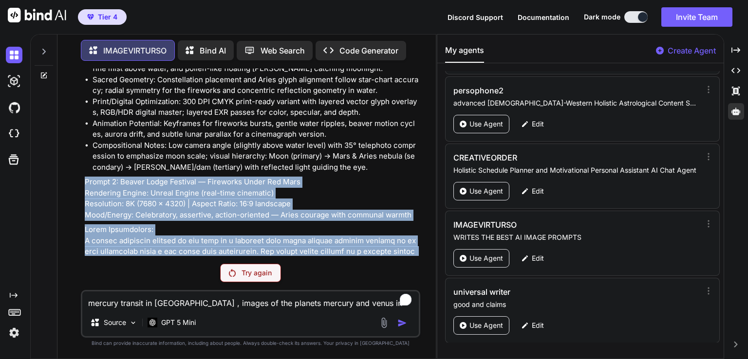
scroll to position [559, 0]
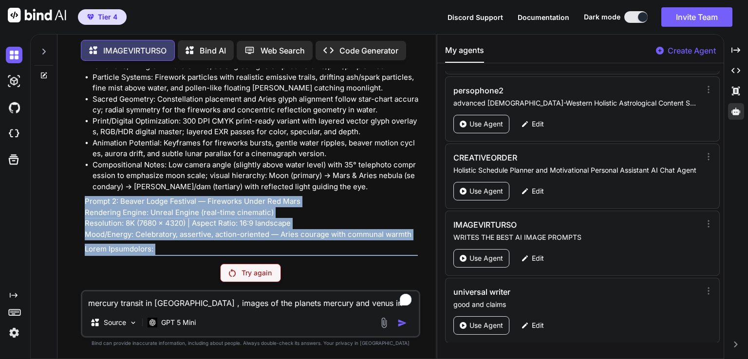
click at [133, 196] on p "Prompt 2: Beaver Lodge Festival — Fireworks Under Red Mars Rendering Engine: Un…" at bounding box center [251, 218] width 333 height 44
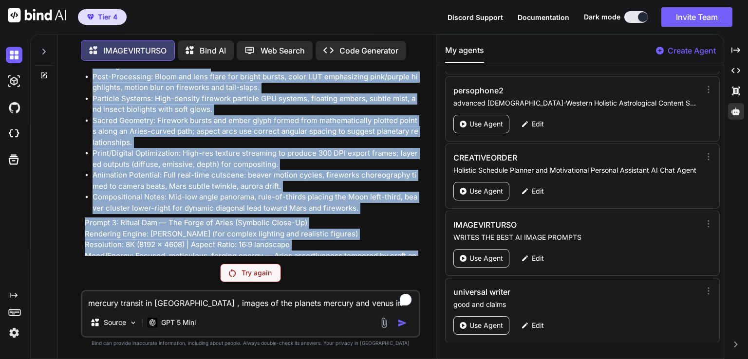
scroll to position [1121, 0]
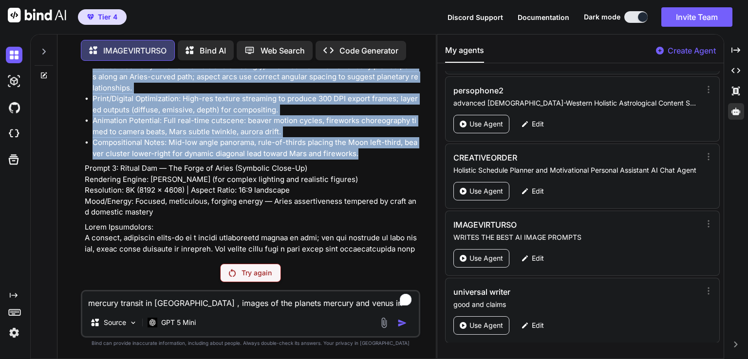
drag, startPoint x: 84, startPoint y: 187, endPoint x: 392, endPoint y: 147, distance: 310.8
click at [392, 147] on div "Prompt 1: Super Beaver Moon Over the Aries Ridge Rendering Engine: Cinema 4D wi…" at bounding box center [251, 153] width 333 height 2228
copy div "Prompt 2: Beaver Lodge Festival — Fireworks Under Red Mars Rendering Engine: Un…"
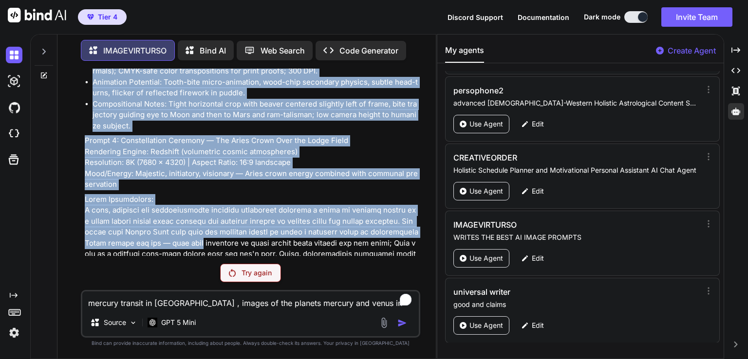
scroll to position [1659, 0]
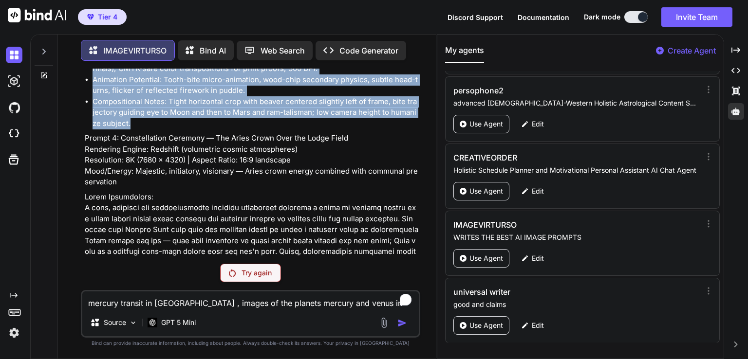
drag, startPoint x: 86, startPoint y: 157, endPoint x: 271, endPoint y: 113, distance: 189.6
copy div "Prompt 3: Ritual Dam — The Forge of Aries (Symbolic Close-Up) Rendering Engine:…"
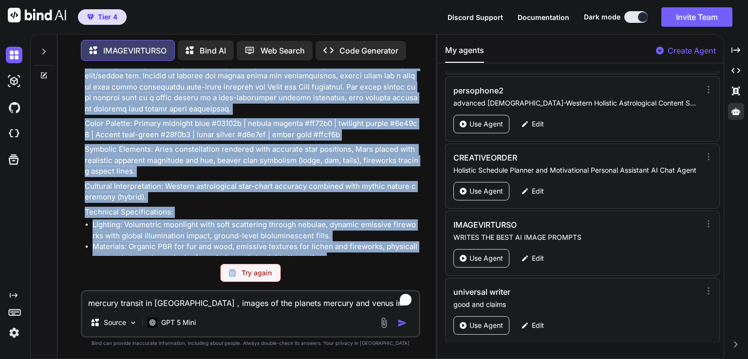
scroll to position [2194, 0]
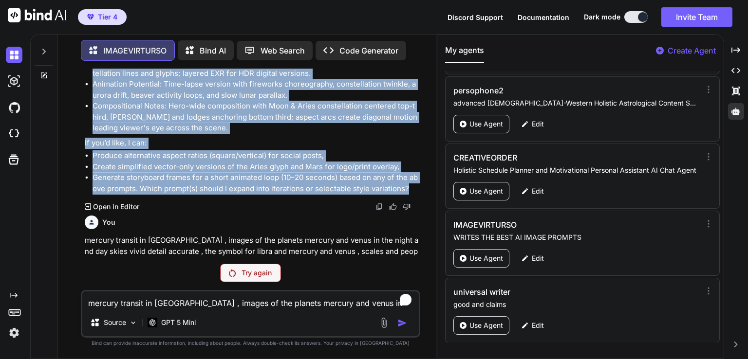
drag, startPoint x: 86, startPoint y: 126, endPoint x: 426, endPoint y: 172, distance: 343.9
click at [426, 172] on div "You Super Full Beaver Moon in Aries , images of a super full moon, fireworks in…" at bounding box center [250, 214] width 370 height 290
copy div "Prompt 4: Constellation Ceremony — The Aries Crown Over the Lodge Field Renderi…"
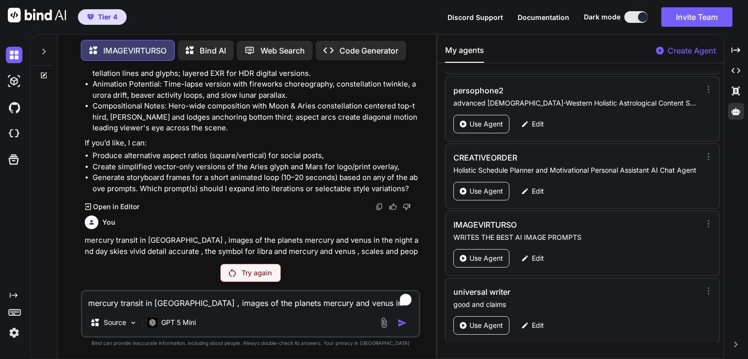
click at [204, 235] on p "mercury transit in libra , images of the planets mercury and venus in the night…" at bounding box center [251, 251] width 333 height 33
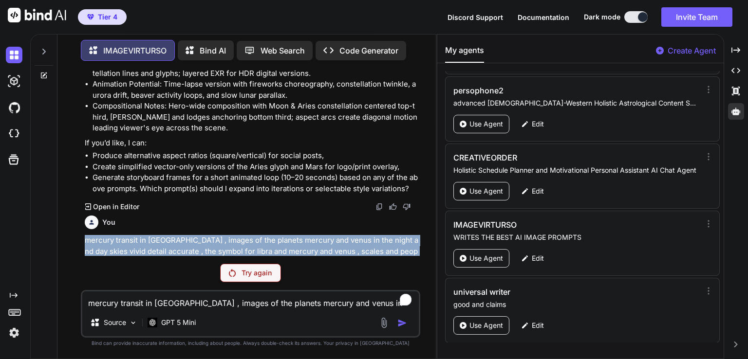
drag, startPoint x: 87, startPoint y: 231, endPoint x: 349, endPoint y: 252, distance: 262.7
click at [349, 252] on p "mercury transit in libra , images of the planets mercury and venus in the night…" at bounding box center [251, 251] width 333 height 33
copy p "mercury transit in libra , images of the planets mercury and venus in the night…"
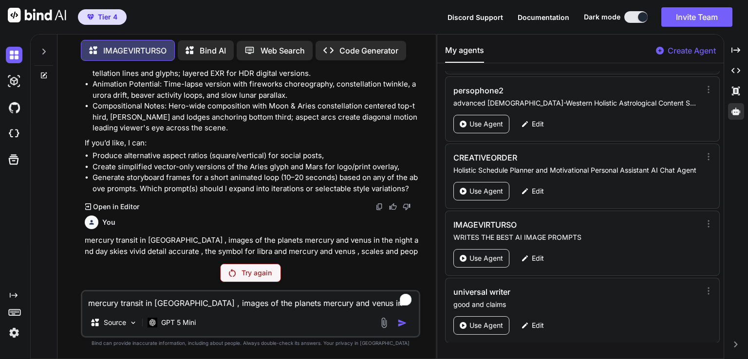
click at [44, 72] on icon at bounding box center [44, 76] width 8 height 8
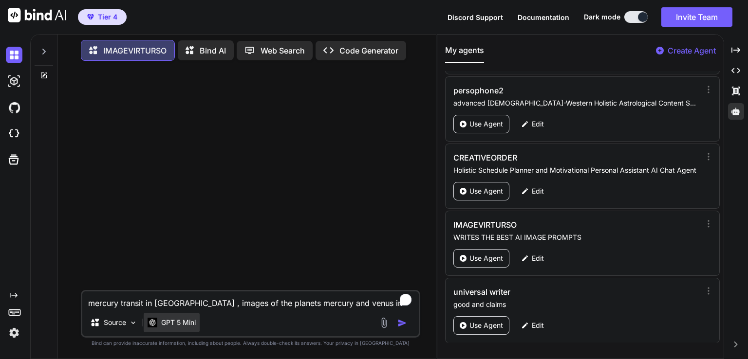
click at [167, 328] on div "GPT 5 Mini" at bounding box center [172, 322] width 56 height 19
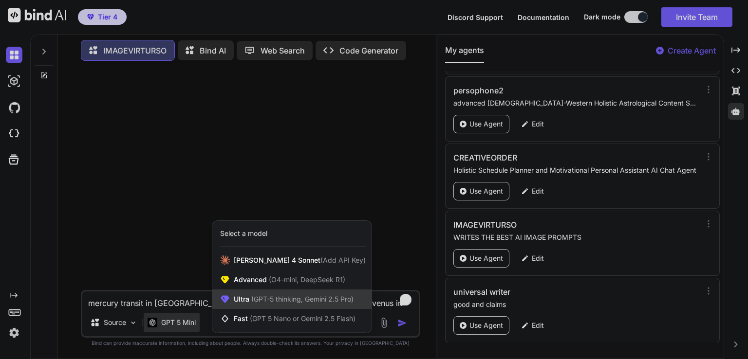
click at [263, 299] on span "(GPT-5 thinking, Gemini 2.5 Pro)" at bounding box center [301, 299] width 104 height 8
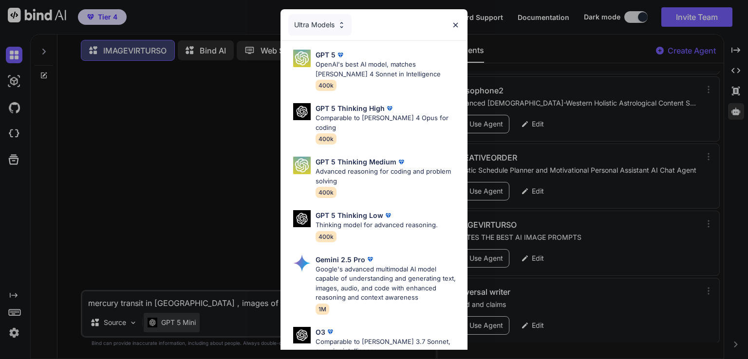
click at [182, 327] on div "Ultra Models GPT 5 OpenAI's best AI model, matches Claude 4 Sonnet in Intellige…" at bounding box center [374, 179] width 748 height 359
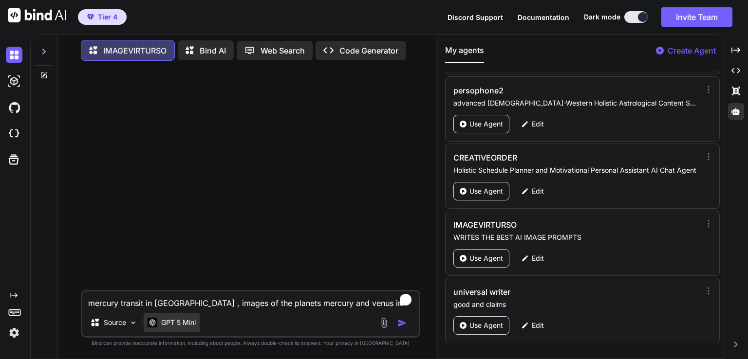
click at [182, 327] on p "GPT 5 Mini" at bounding box center [178, 323] width 35 height 10
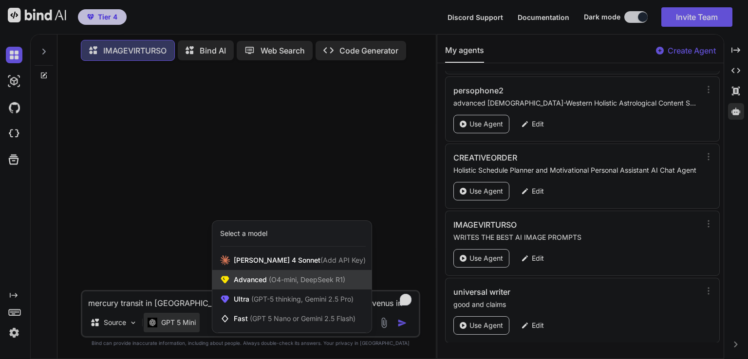
click at [256, 282] on span "Advanced (O4-mini, DeepSeek R1)" at bounding box center [289, 280] width 111 height 10
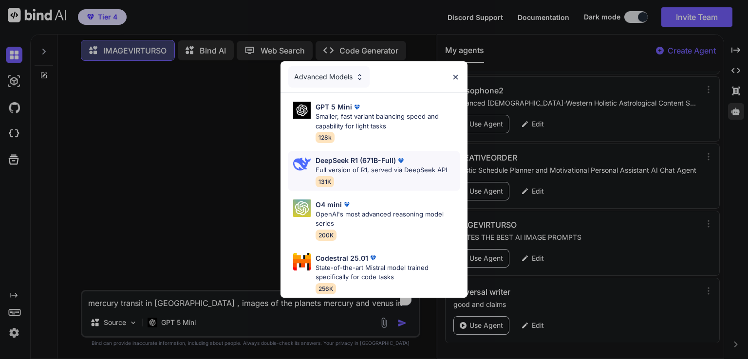
click at [371, 173] on div "DeepSeek R1 (671B-Full) Full version of R1, served via DeepSeek API 131K" at bounding box center [380, 171] width 131 height 32
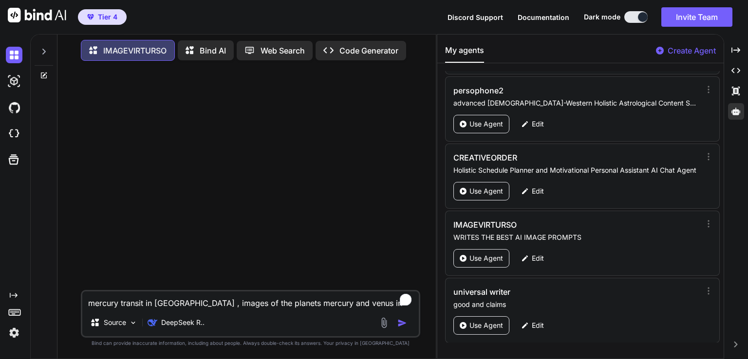
click at [126, 302] on textarea "mercury transit in libra , images of the planets mercury and venus in the night…" at bounding box center [250, 301] width 336 height 18
paste textarea ", scales and people meditating"
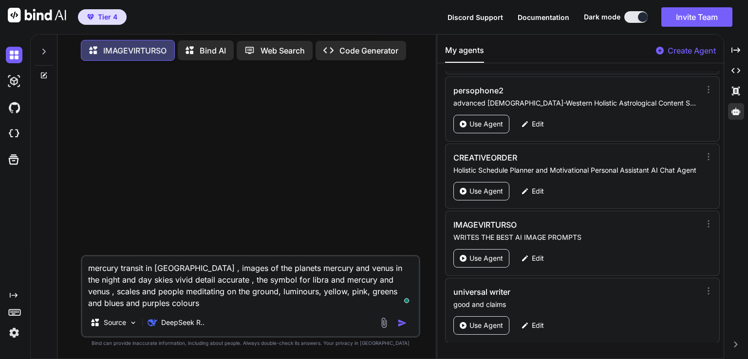
click at [397, 322] on div at bounding box center [394, 322] width 33 height 11
click at [397, 322] on img "button" at bounding box center [402, 323] width 10 height 10
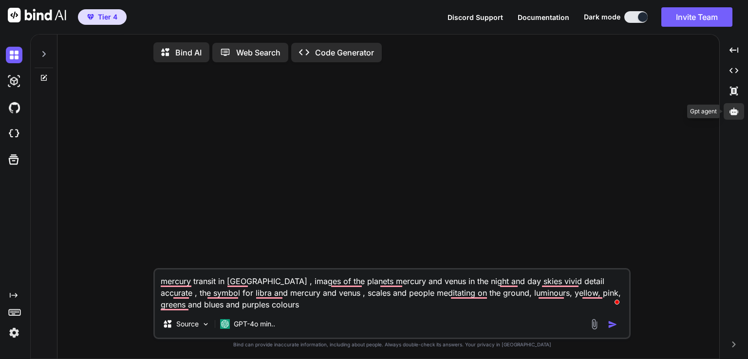
click at [733, 110] on icon at bounding box center [733, 111] width 9 height 7
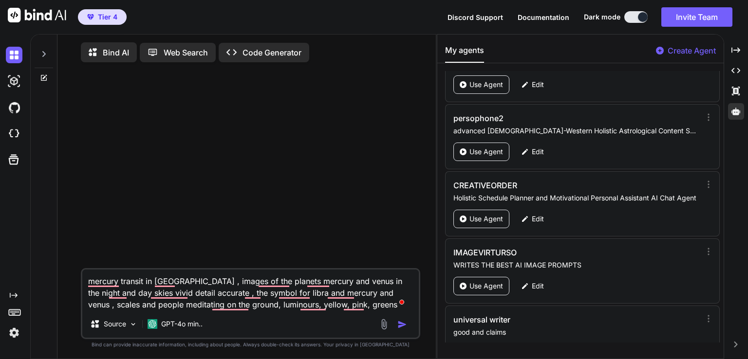
scroll to position [1120, 0]
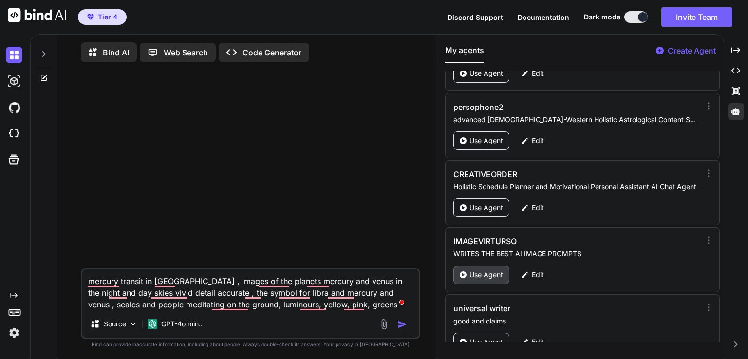
click at [480, 270] on p "Use Agent" at bounding box center [486, 275] width 34 height 10
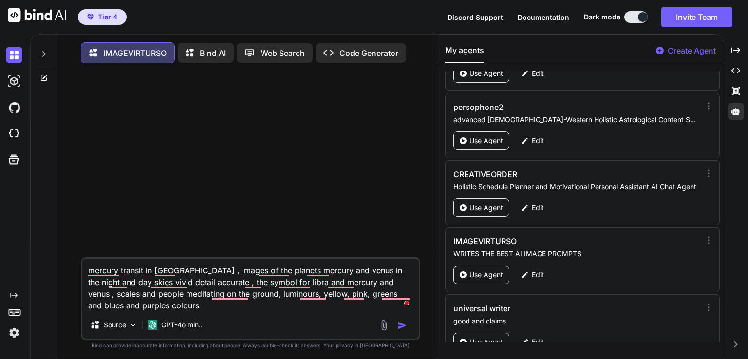
click at [288, 288] on textarea "mercury transit in [GEOGRAPHIC_DATA] , images of the planets mercury and venus …" at bounding box center [250, 285] width 336 height 53
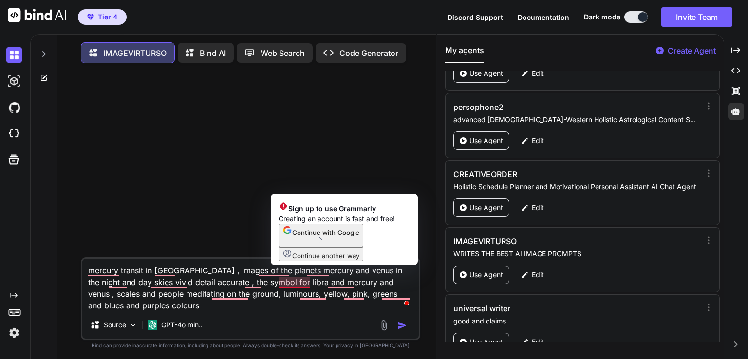
click at [310, 247] on button "Continue with Google" at bounding box center [320, 235] width 85 height 23
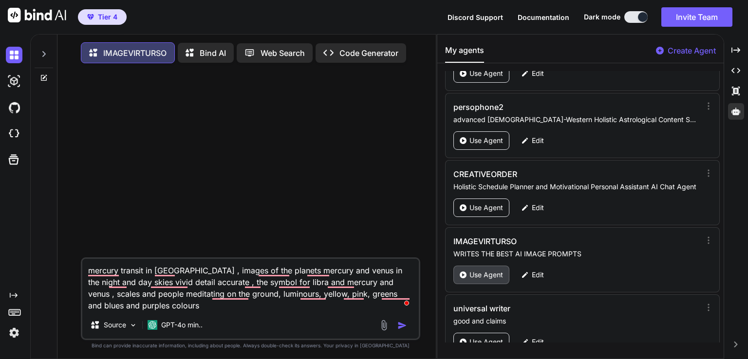
click at [504, 272] on div "Use Agent" at bounding box center [481, 275] width 56 height 18
type textarea "x"
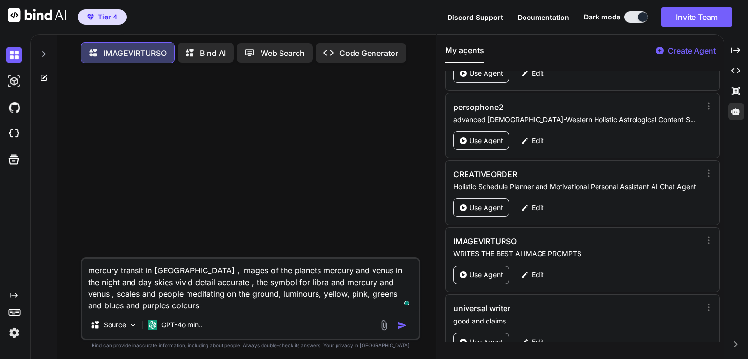
click at [237, 271] on textarea "mercury transit in [GEOGRAPHIC_DATA] , images of the planets mercury and venus …" at bounding box center [250, 285] width 336 height 53
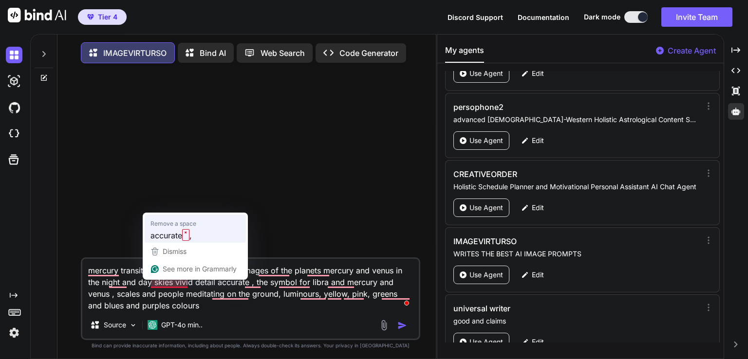
type textarea "mercury transit in libra , images of the planets mercury and venus in the night…"
type textarea "x"
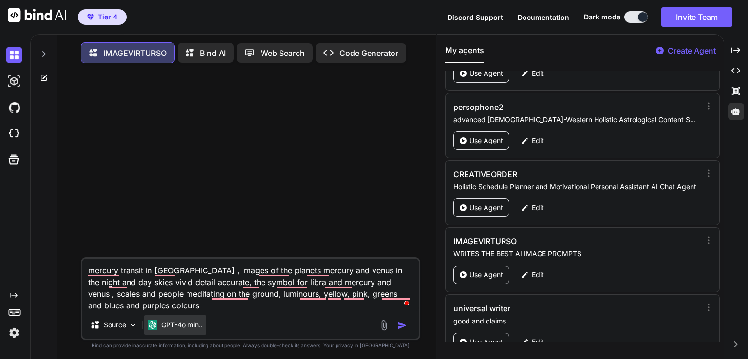
type textarea "mercury transit in libra , images of the planets mercury and venus in the night…"
click at [187, 333] on div "GPT-4o min.." at bounding box center [175, 324] width 63 height 19
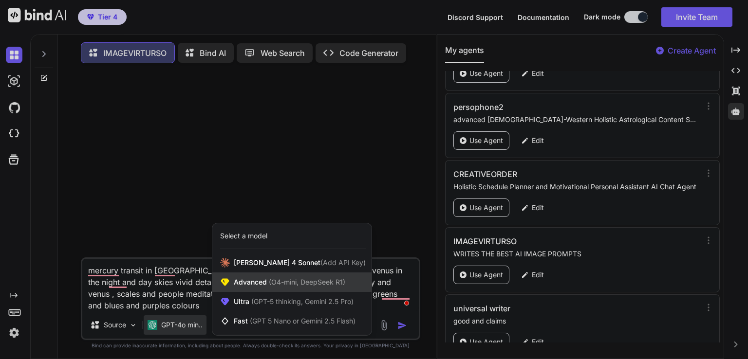
click at [264, 285] on span "Advanced (O4-mini, DeepSeek R1)" at bounding box center [289, 282] width 111 height 10
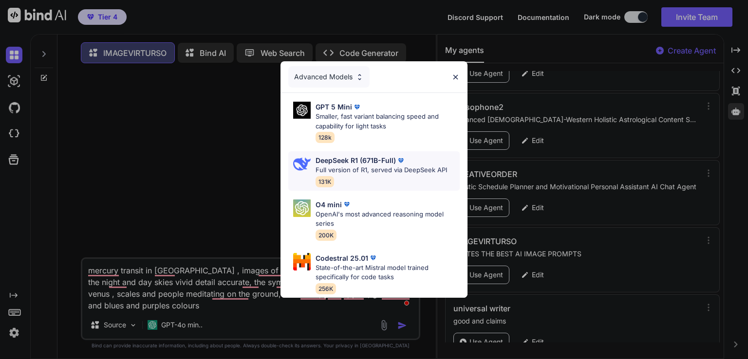
click at [376, 155] on p "DeepSeek R1 (671B-Full)" at bounding box center [355, 160] width 80 height 10
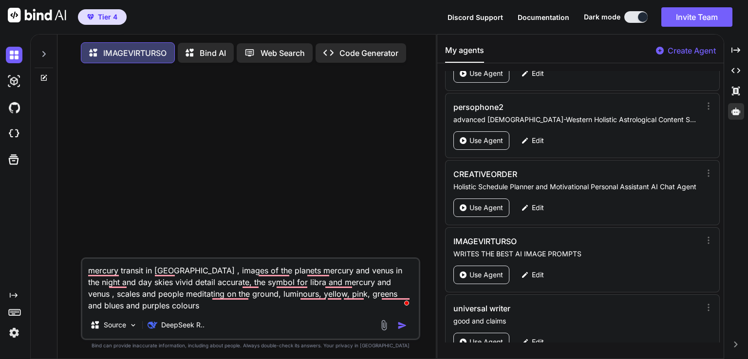
click at [405, 326] on img "button" at bounding box center [402, 326] width 10 height 10
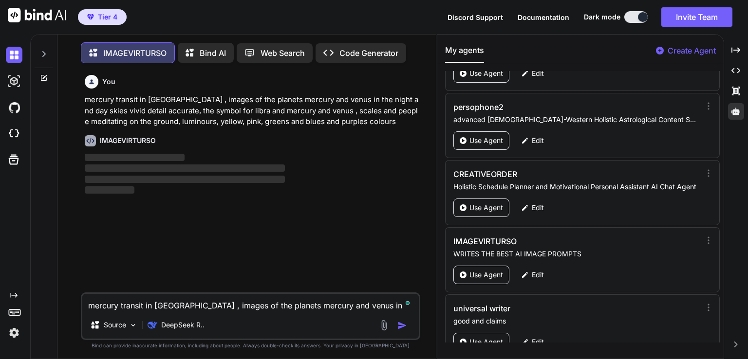
scroll to position [4, 0]
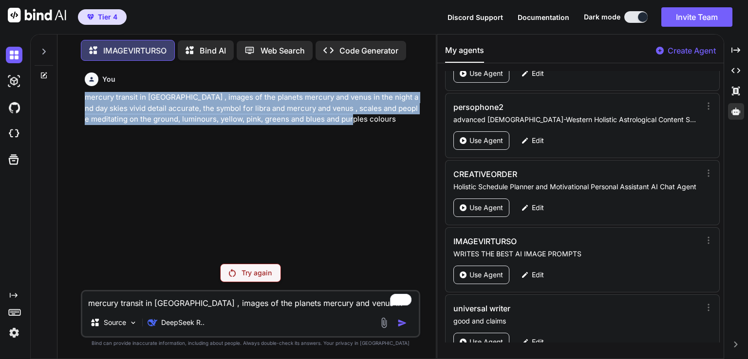
drag, startPoint x: 90, startPoint y: 96, endPoint x: 379, endPoint y: 124, distance: 290.9
click at [379, 124] on p "mercury transit in [GEOGRAPHIC_DATA] , images of the planets mercury and venus …" at bounding box center [251, 108] width 333 height 33
copy p "mercury transit in [GEOGRAPHIC_DATA] , images of the planets mercury and venus …"
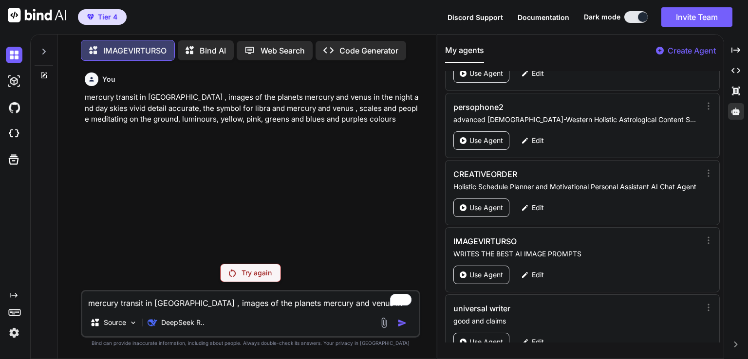
click at [255, 277] on p "Try again" at bounding box center [256, 273] width 30 height 10
click at [189, 325] on div "DeepSeek R.." at bounding box center [176, 322] width 65 height 19
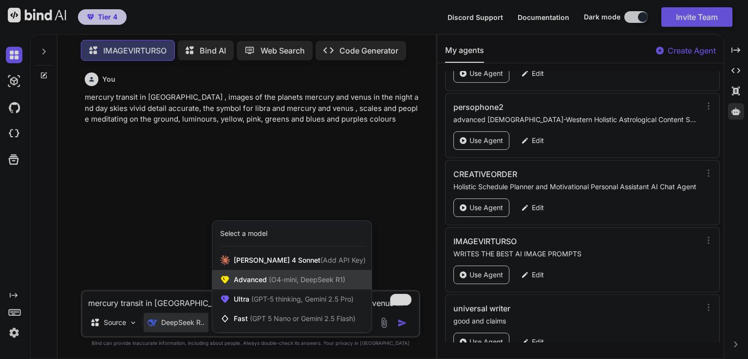
click at [269, 277] on span "(O4-mini, DeepSeek R1)" at bounding box center [306, 280] width 78 height 8
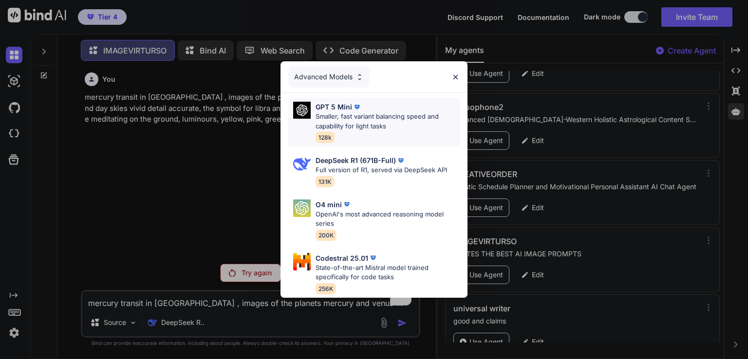
click at [376, 113] on p "Smaller, fast variant balancing speed and capability for light tasks" at bounding box center [387, 121] width 144 height 19
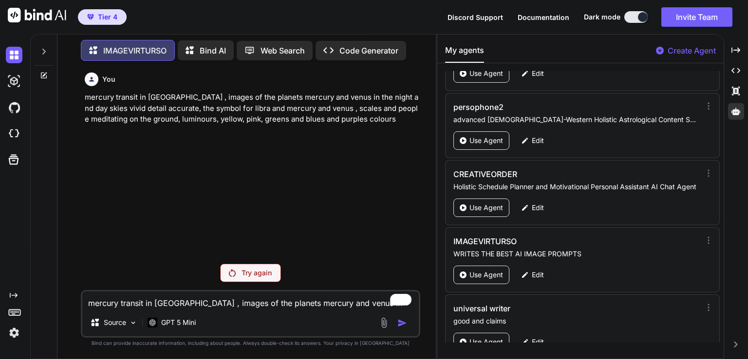
click at [162, 309] on div "mercury transit in libra , images of the planets mercury and venus in the night…" at bounding box center [250, 314] width 339 height 48
click at [162, 308] on textarea "mercury transit in [GEOGRAPHIC_DATA] , images of the planets mercury and venus …" at bounding box center [250, 301] width 336 height 18
paste textarea "To enrich screen reader interactions, please activate Accessibility in Grammarl…"
type textarea "x"
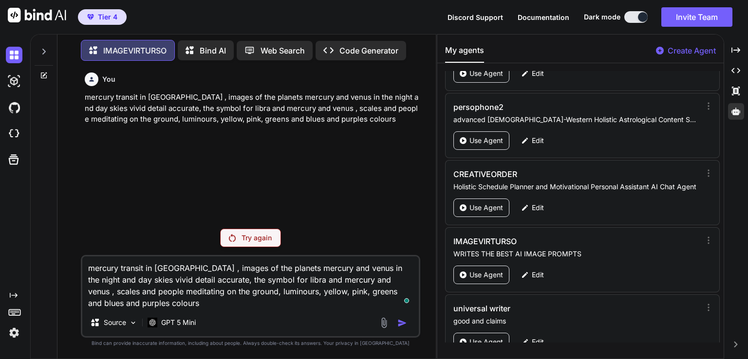
type textarea "mercury transit in [GEOGRAPHIC_DATA] , images of the planets mercury and venus …"
click at [402, 327] on div at bounding box center [394, 322] width 33 height 11
type textarea "x"
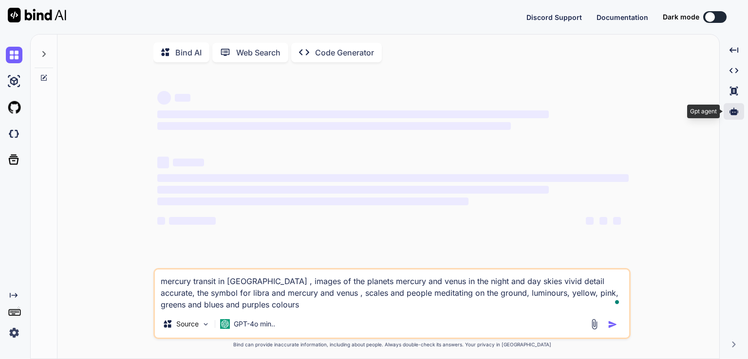
click at [734, 108] on icon at bounding box center [733, 111] width 9 height 9
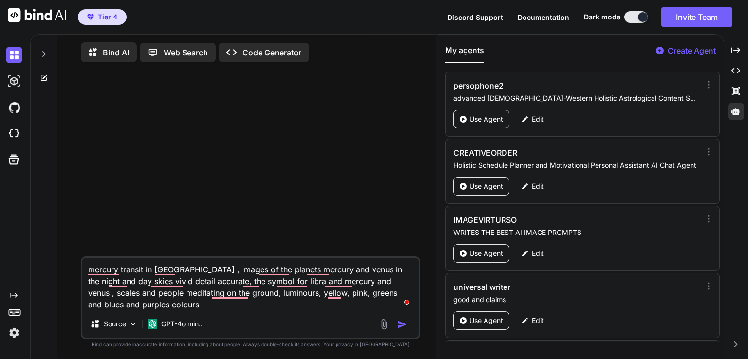
scroll to position [1147, 0]
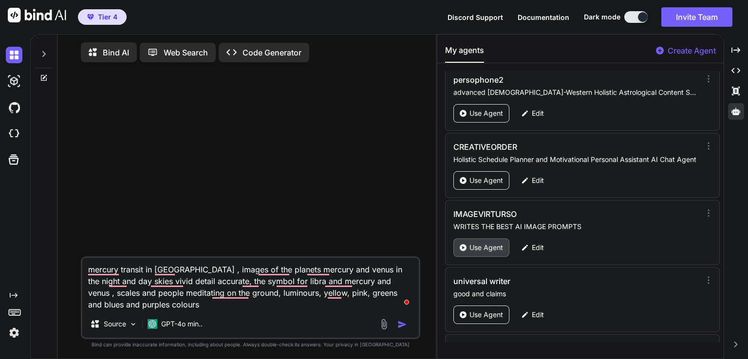
click at [494, 239] on div "Use Agent" at bounding box center [481, 248] width 56 height 18
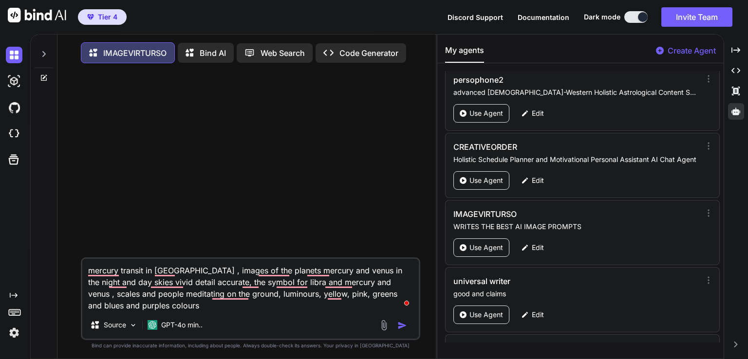
click at [401, 328] on img "button" at bounding box center [402, 326] width 10 height 10
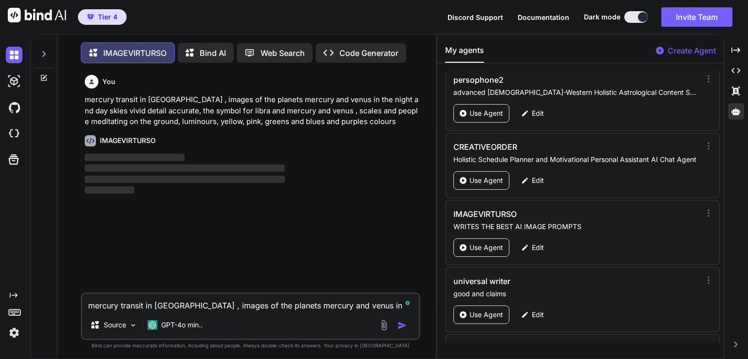
scroll to position [4, 0]
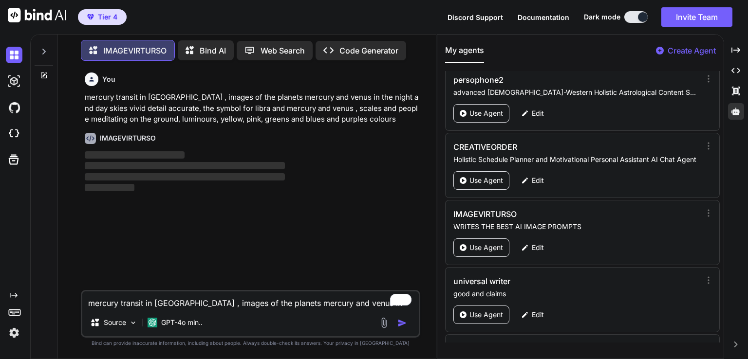
type textarea "x"
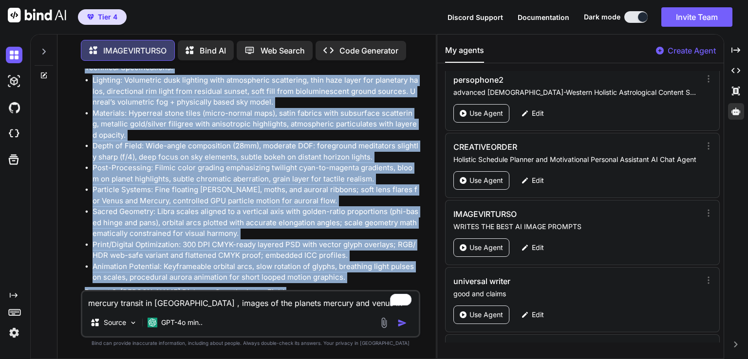
scroll to position [462, 0]
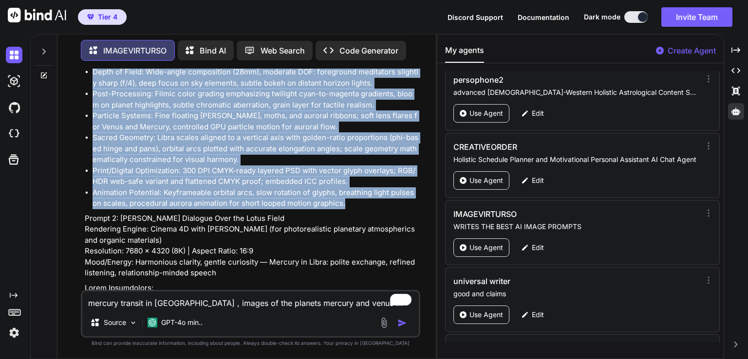
drag, startPoint x: 84, startPoint y: 154, endPoint x: 349, endPoint y: 205, distance: 270.5
copy div "Loremi 5: Dolorsit Ametcons ad Elit Seddoeius Tempor: Incidi Utlabo (etd magnaa…"
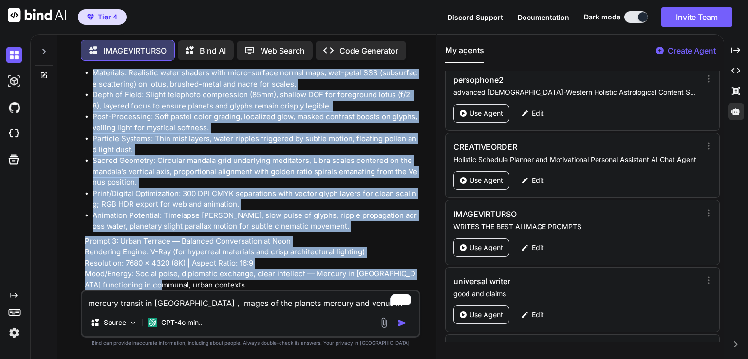
scroll to position [946, 0]
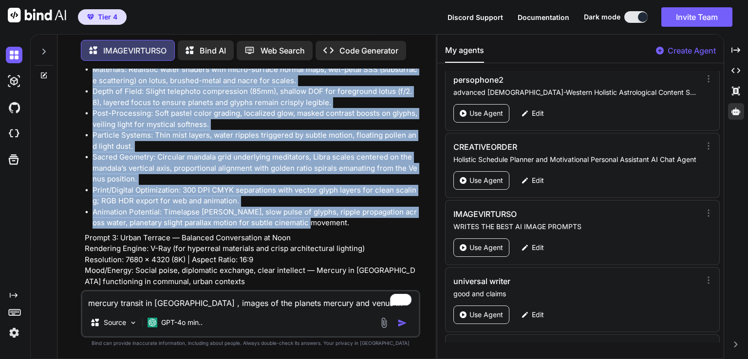
drag, startPoint x: 84, startPoint y: 216, endPoint x: 308, endPoint y: 224, distance: 223.6
click at [308, 224] on div "Prompt 1: Harmonic Exchange at Dusk Rendering Engine: Unreal Engine (for dynami…" at bounding box center [251, 238] width 333 height 2068
copy div "Loremi 7: Dolo Sitametc Adip eli Seddo Eiusm Temporinc Utlabo: Etdolo 4M aliq E…"
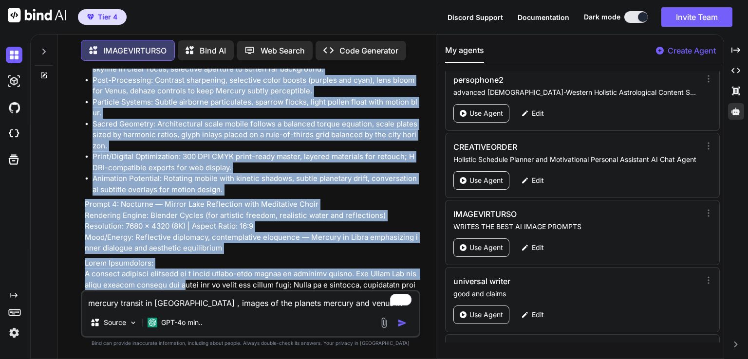
scroll to position [1485, 0]
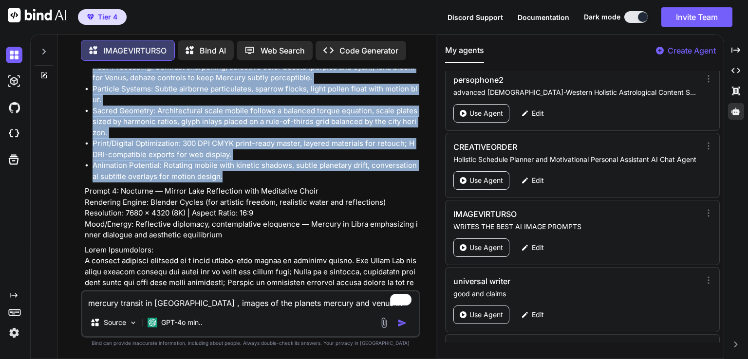
drag, startPoint x: 84, startPoint y: 237, endPoint x: 313, endPoint y: 177, distance: 236.8
click at [313, 177] on div "You mercury transit in libra , images of the planets mercury and venus in the n…" at bounding box center [251, 179] width 337 height 221
copy div "Loremi 7: Dolor Sitamet — Consecte Adipiscingel se Doei Temporinc Utlabo: E-Dol…"
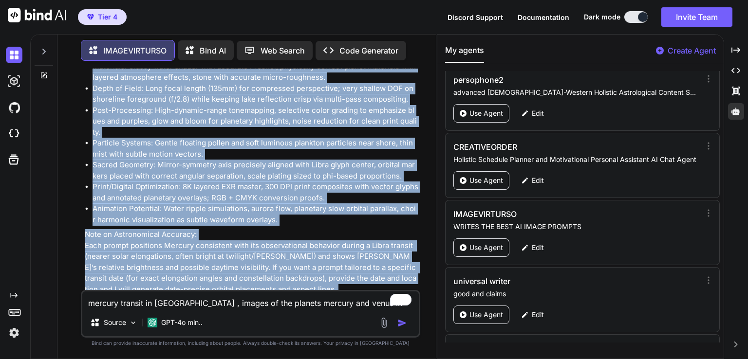
scroll to position [1945, 0]
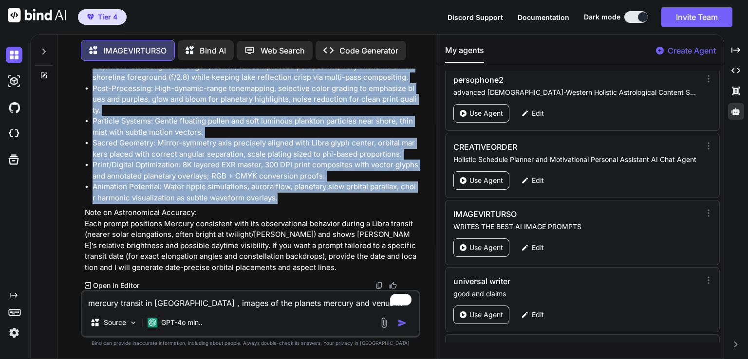
drag, startPoint x: 84, startPoint y: 189, endPoint x: 337, endPoint y: 201, distance: 252.9
copy div "Loremi 6: Dolorsit — Ametco Adip Elitseddoe temp Incididunt Utlab Etdolorem Ali…"
click at [249, 150] on li "Sacred Geometry: Mirror-symmetry axis precisely aligned with Libra glyph center…" at bounding box center [255, 149] width 326 height 22
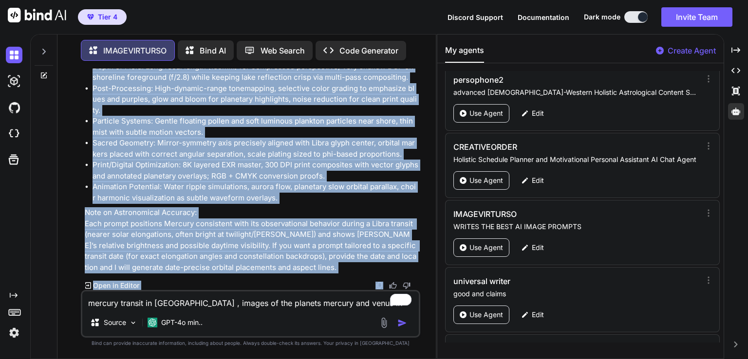
drag, startPoint x: 84, startPoint y: 120, endPoint x: 286, endPoint y: 274, distance: 253.6
copy div "Loremi 6: Dolorsit — Ametco Adip Elitseddoe temp Incididunt Utlab Etdolorem Ali…"
